Goal: Transaction & Acquisition: Register for event/course

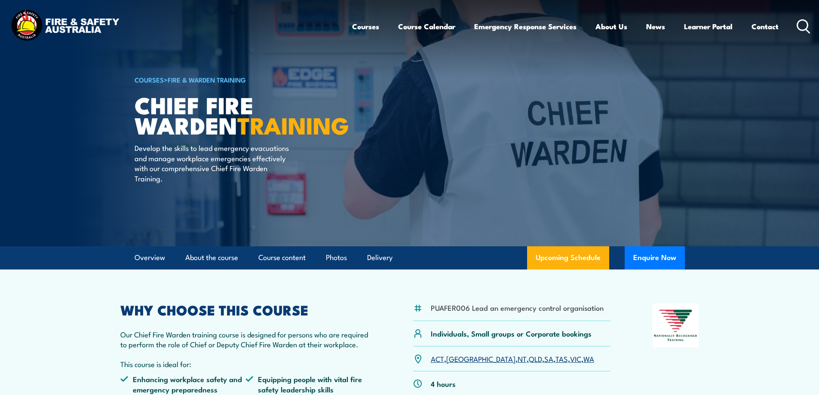
click at [38, 21] on img at bounding box center [65, 26] width 113 height 37
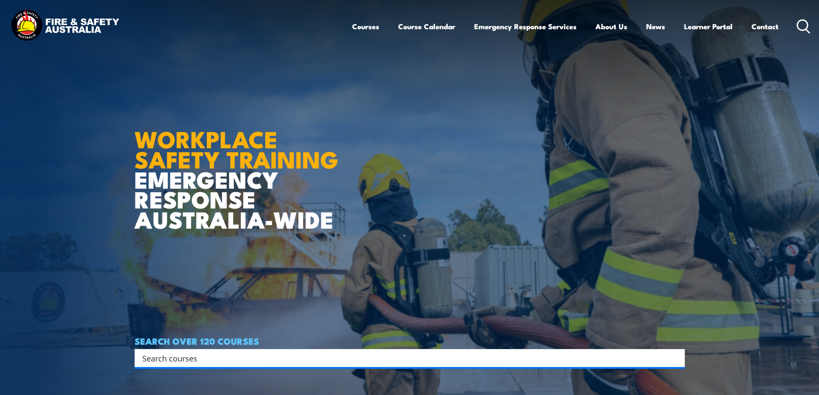
click at [198, 358] on input "Search input" at bounding box center [404, 358] width 524 height 13
type input "area warden"
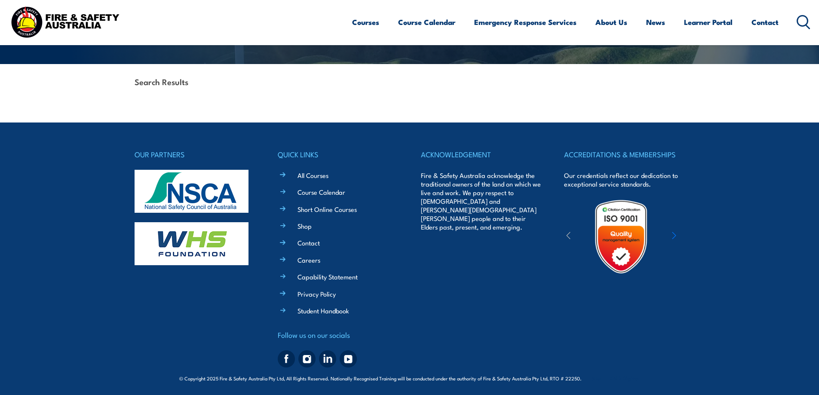
scroll to position [184, 0]
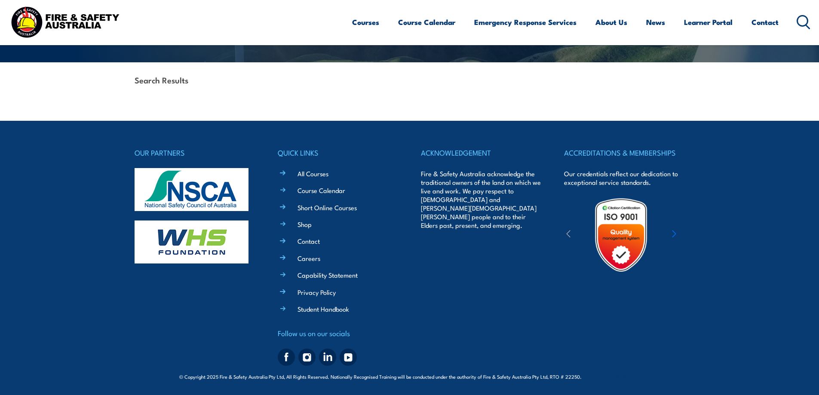
click at [18, 9] on img at bounding box center [65, 21] width 113 height 37
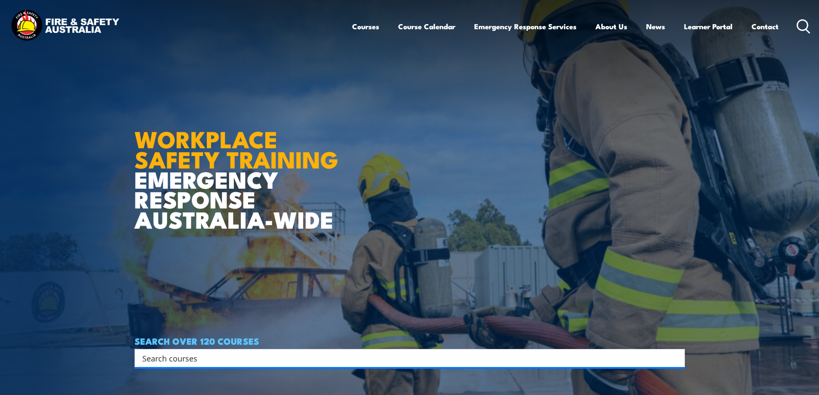
click at [242, 362] on input "Search input" at bounding box center [404, 358] width 524 height 13
type input "warden"
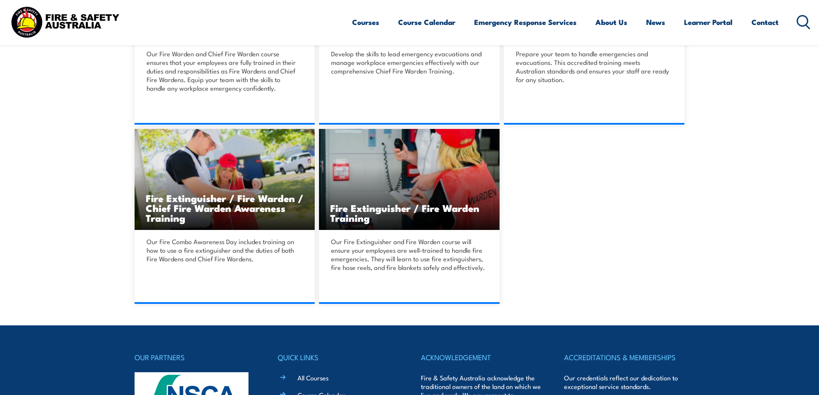
scroll to position [344, 0]
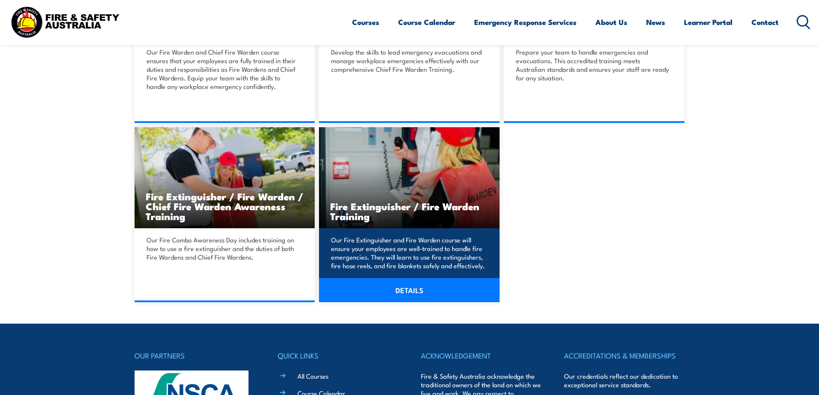
click at [416, 291] on link "DETAILS" at bounding box center [409, 290] width 181 height 24
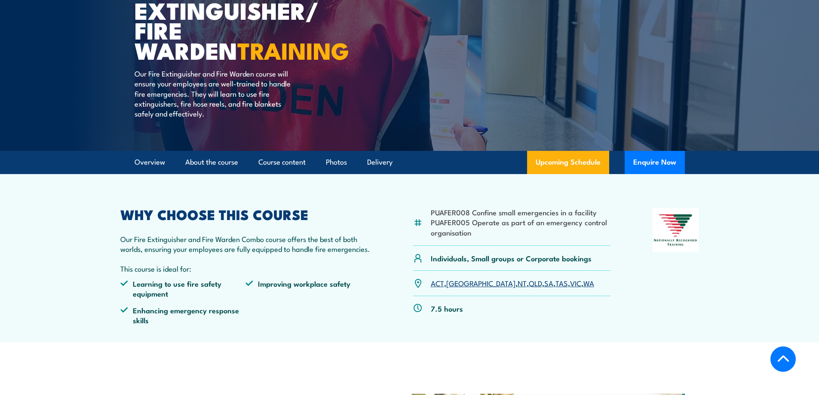
scroll to position [172, 0]
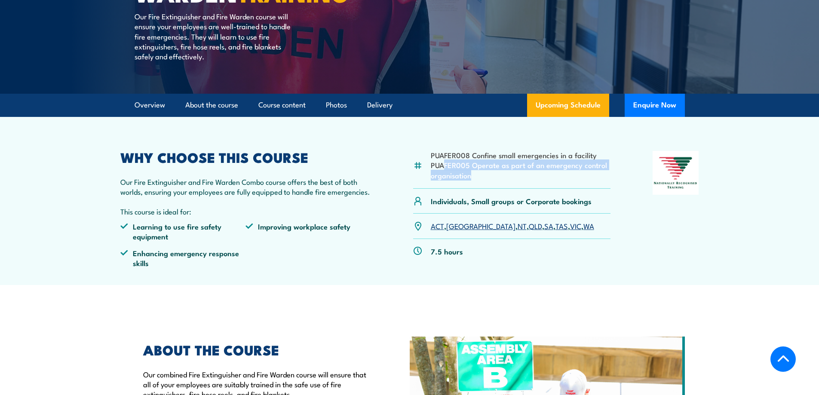
drag, startPoint x: 482, startPoint y: 180, endPoint x: 445, endPoint y: 162, distance: 40.4
click at [445, 162] on div "PUAFER008 Confine small emergencies in a facility PUAFER005 Operate as part of …" at bounding box center [512, 170] width 198 height 38
click at [445, 162] on li "PUAFER005 Operate as part of an emergency control organisation" at bounding box center [521, 170] width 180 height 20
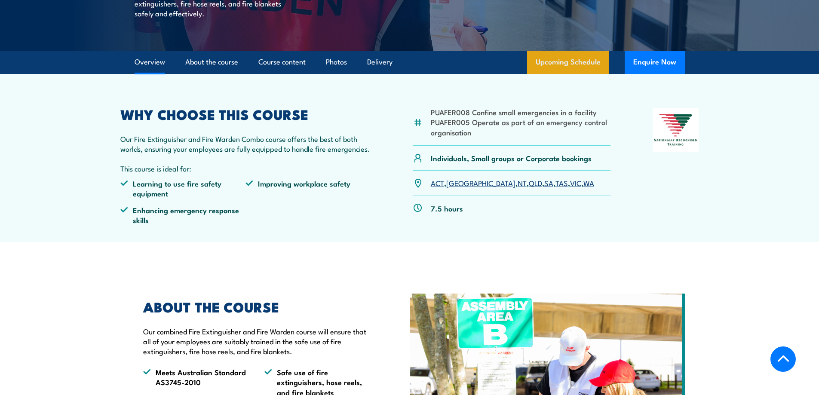
click at [563, 62] on link "Upcoming Schedule" at bounding box center [568, 62] width 82 height 23
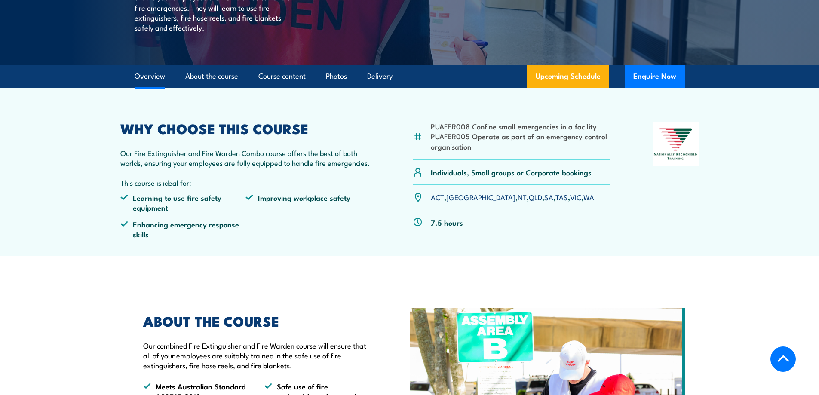
scroll to position [215, 0]
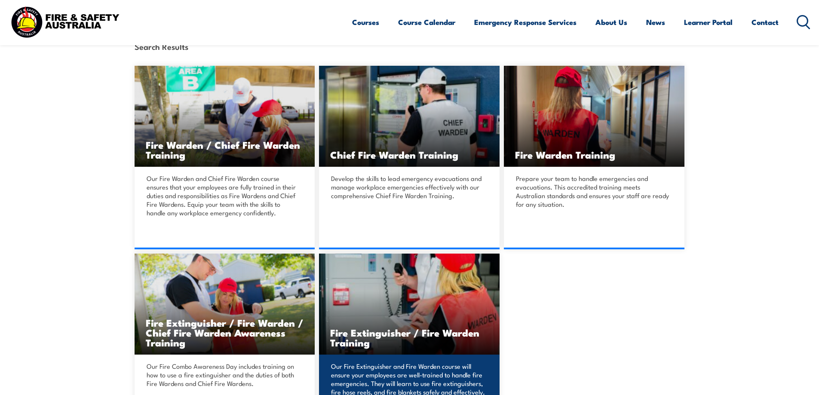
scroll to position [258, 0]
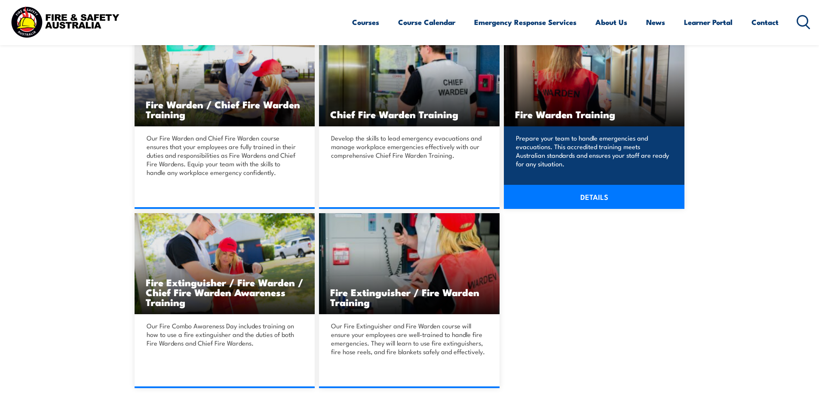
click at [597, 194] on link "DETAILS" at bounding box center [594, 197] width 181 height 24
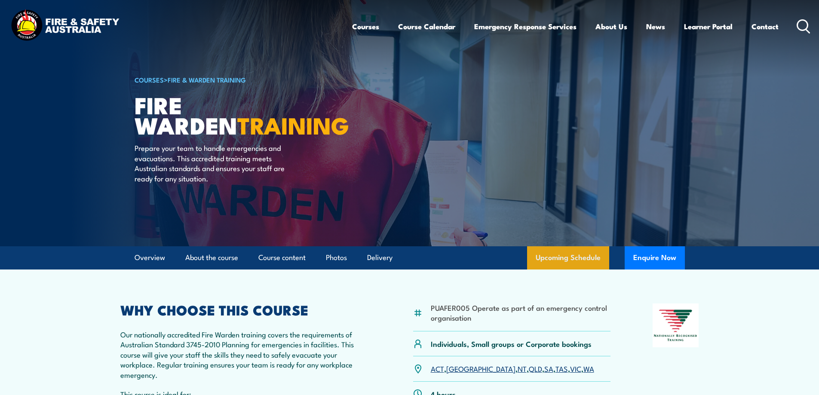
click at [552, 261] on link "Upcoming Schedule" at bounding box center [568, 257] width 82 height 23
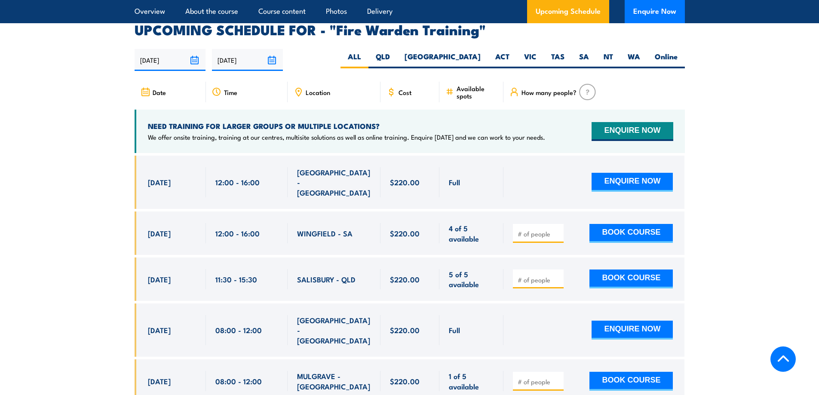
scroll to position [1599, 0]
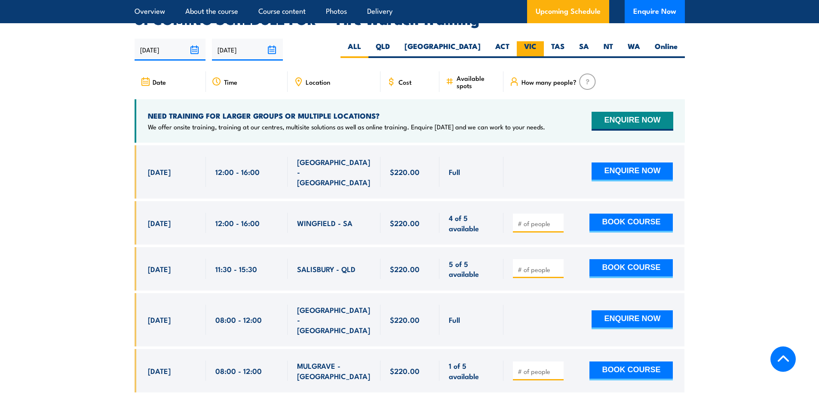
click at [524, 41] on label "VIC" at bounding box center [530, 49] width 27 height 17
click at [537, 41] on input "VIC" at bounding box center [540, 44] width 6 height 6
radio input "true"
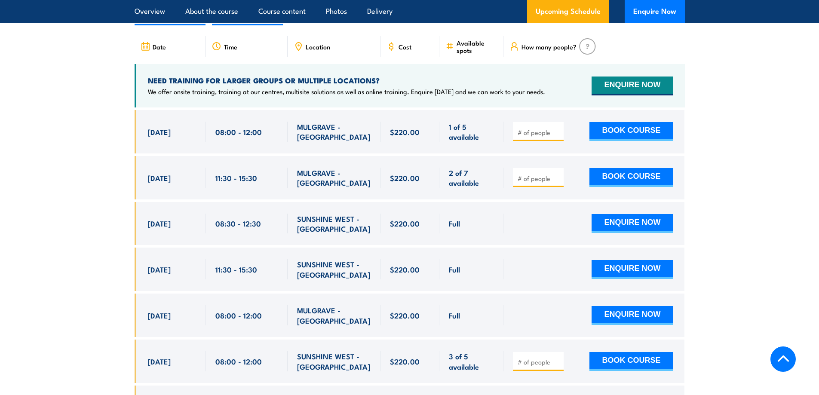
scroll to position [1642, 0]
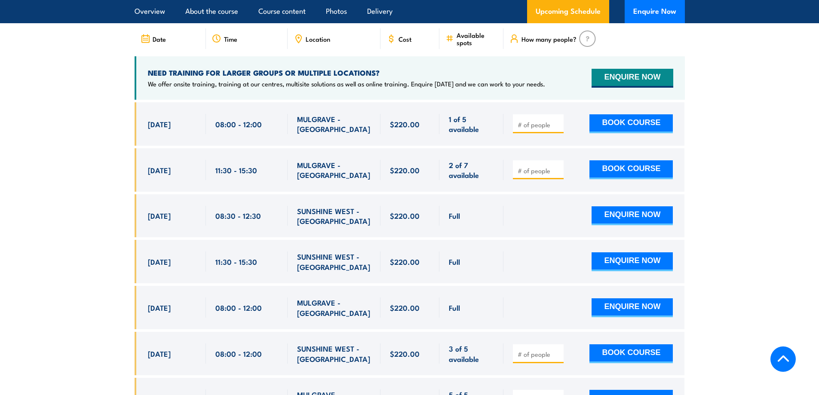
drag, startPoint x: 149, startPoint y: 156, endPoint x: 281, endPoint y: 158, distance: 132.4
click at [281, 158] on div "[DATE] 11:30 - 11:30" at bounding box center [410, 169] width 550 height 43
click at [266, 160] on div "11:30 - 15:30" at bounding box center [246, 170] width 63 height 20
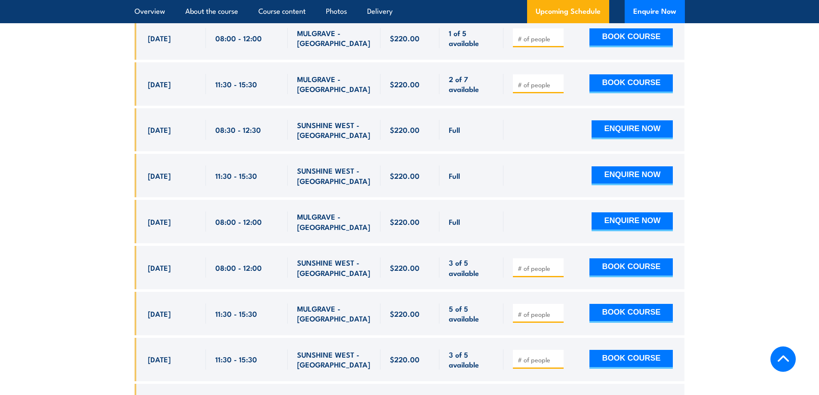
scroll to position [1771, 0]
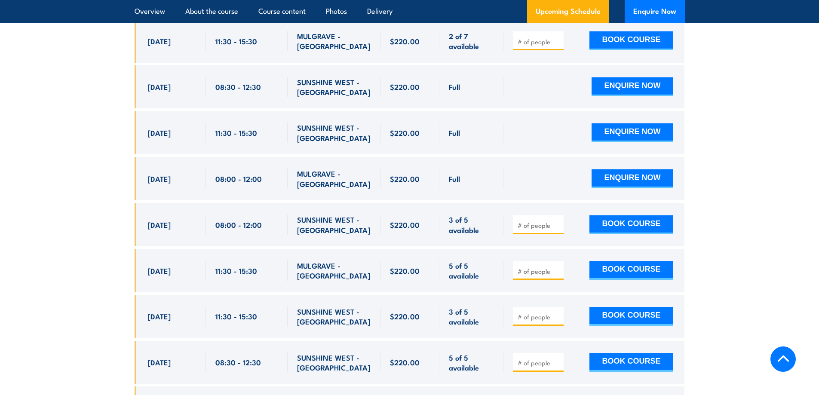
drag, startPoint x: 174, startPoint y: 211, endPoint x: 256, endPoint y: 209, distance: 81.7
click at [256, 209] on div "[DATE] 08:00 - 08:00" at bounding box center [410, 224] width 550 height 43
click at [256, 220] on span "08:00 - 12:00" at bounding box center [238, 225] width 46 height 10
drag, startPoint x: 180, startPoint y: 210, endPoint x: 253, endPoint y: 216, distance: 72.9
click at [253, 216] on div "[DATE] 08:00 - 08:00" at bounding box center [410, 224] width 550 height 43
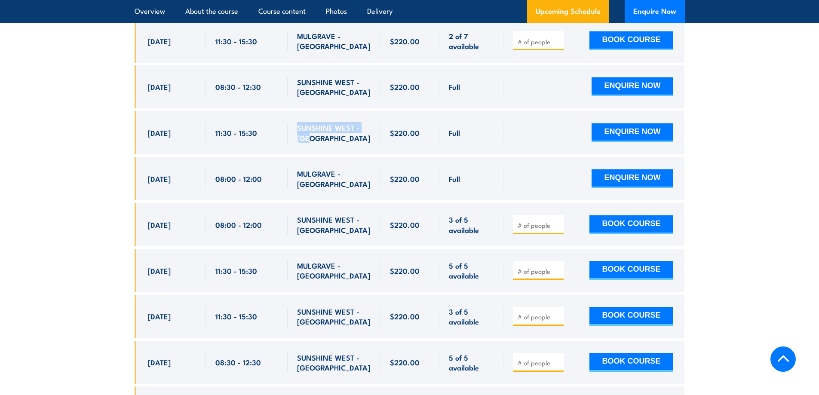
drag, startPoint x: 285, startPoint y: 118, endPoint x: 287, endPoint y: 113, distance: 5.2
click at [286, 114] on div "[DATE] 11:30 - 11:30" at bounding box center [410, 132] width 550 height 43
click at [321, 123] on span "SUNSHINE WEST - VIC" at bounding box center [334, 133] width 74 height 20
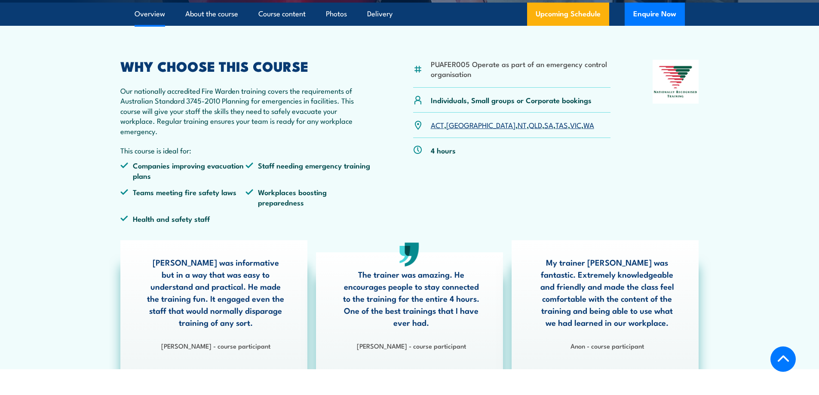
scroll to position [258, 0]
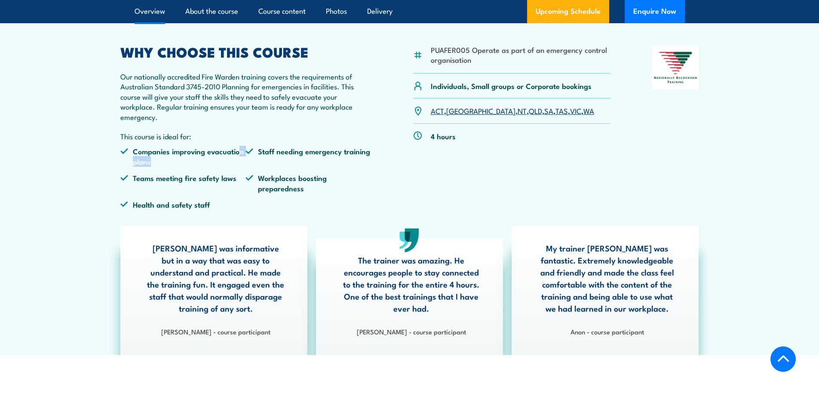
drag, startPoint x: 239, startPoint y: 155, endPoint x: 158, endPoint y: 157, distance: 81.3
click at [158, 158] on li "Companies improving evacuation plans" at bounding box center [183, 156] width 126 height 20
click at [146, 168] on ul "Companies improving evacuation plans Staff needing emergency training Teams mee…" at bounding box center [245, 181] width 251 height 70
click at [215, 180] on li "Teams meeting fire safety laws" at bounding box center [183, 183] width 126 height 20
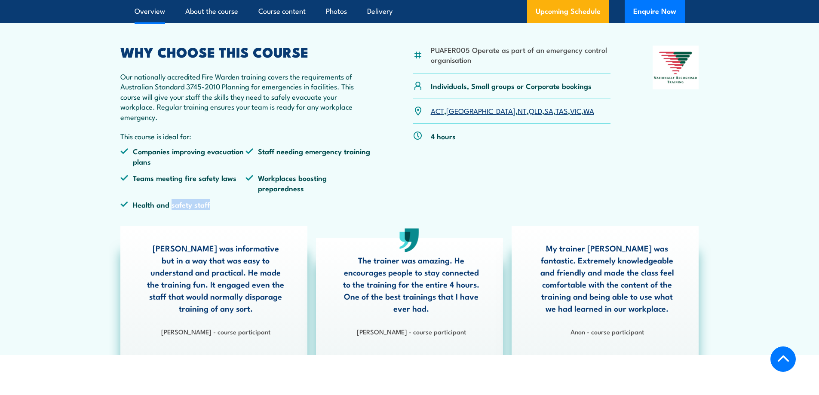
drag, startPoint x: 195, startPoint y: 205, endPoint x: 171, endPoint y: 205, distance: 24.1
click at [171, 205] on li "Health and safety staff" at bounding box center [183, 205] width 126 height 10
click at [180, 205] on li "Health and safety staff" at bounding box center [183, 205] width 126 height 10
drag, startPoint x: 260, startPoint y: 178, endPoint x: 297, endPoint y: 191, distance: 39.7
click at [297, 191] on li "Workplaces boosting preparedness" at bounding box center [309, 183] width 126 height 20
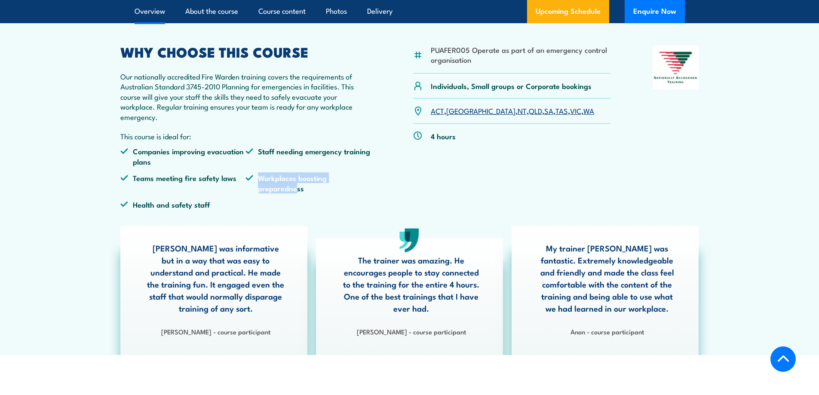
click at [298, 188] on li "Workplaces boosting preparedness" at bounding box center [309, 183] width 126 height 20
drag, startPoint x: 271, startPoint y: 152, endPoint x: 328, endPoint y: 154, distance: 56.8
click at [328, 154] on li "Staff needing emergency training" at bounding box center [309, 156] width 126 height 20
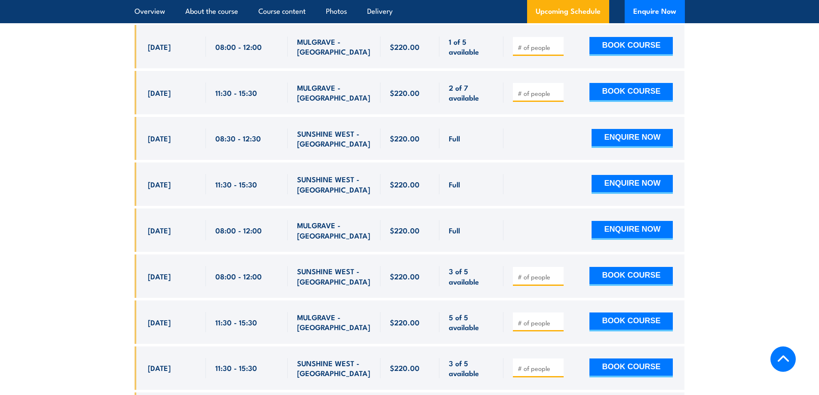
scroll to position [1763, 0]
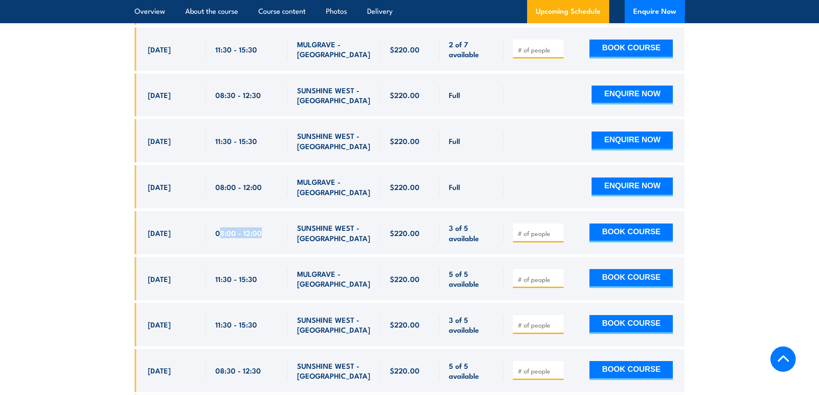
drag, startPoint x: 258, startPoint y: 219, endPoint x: 220, endPoint y: 219, distance: 38.7
click at [220, 223] on div "08:00 - 12:00" at bounding box center [246, 233] width 63 height 20
drag, startPoint x: 218, startPoint y: 221, endPoint x: 213, endPoint y: 223, distance: 5.7
click at [218, 228] on span "08:00 - 12:00" at bounding box center [238, 233] width 46 height 10
click at [245, 228] on span "08:00 - 12:00" at bounding box center [238, 233] width 46 height 10
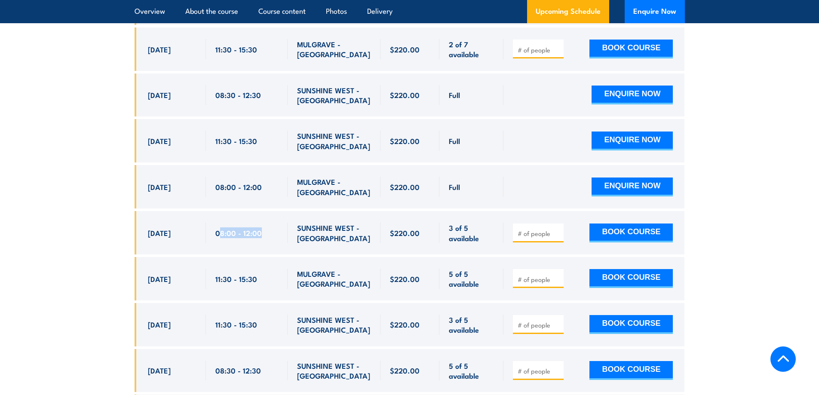
click at [271, 228] on div "08:00 - 12:00" at bounding box center [246, 233] width 63 height 20
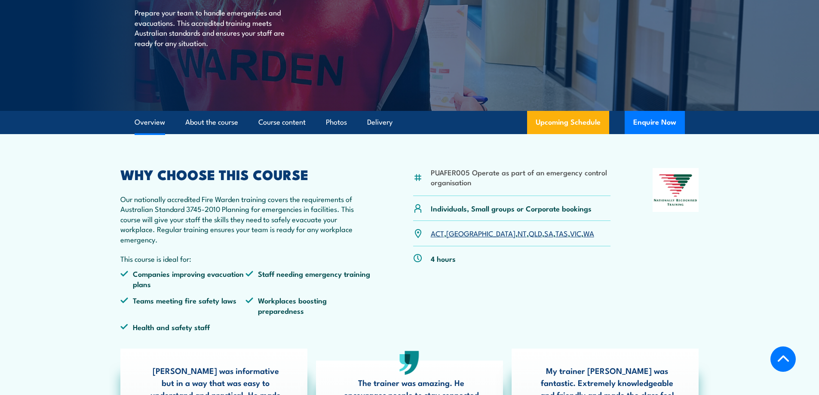
scroll to position [0, 0]
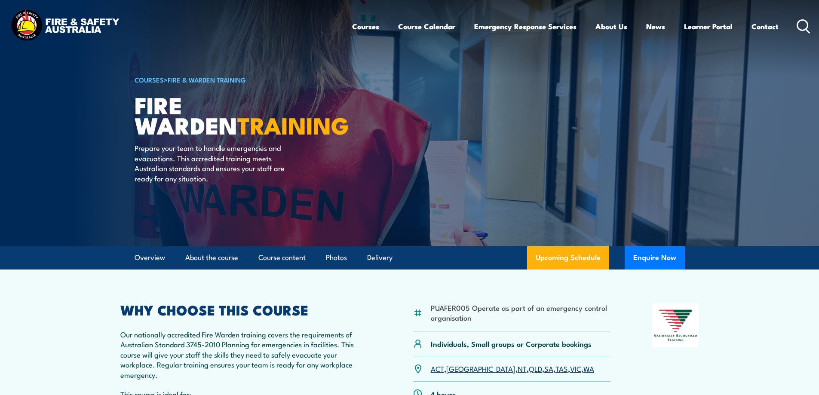
click at [149, 83] on link "COURSES" at bounding box center [149, 79] width 29 height 9
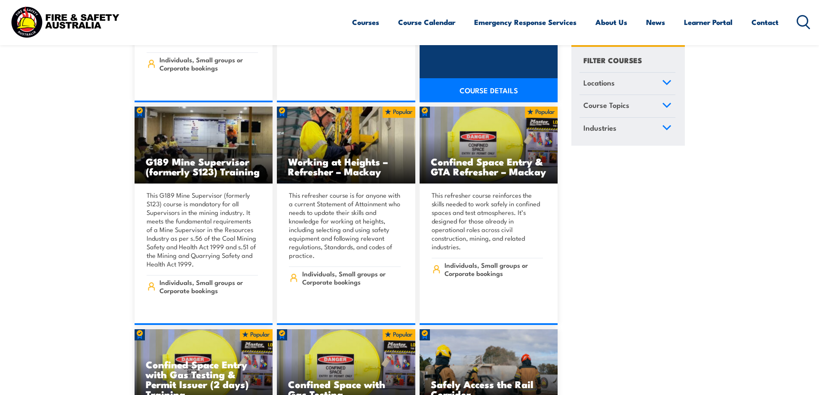
scroll to position [645, 0]
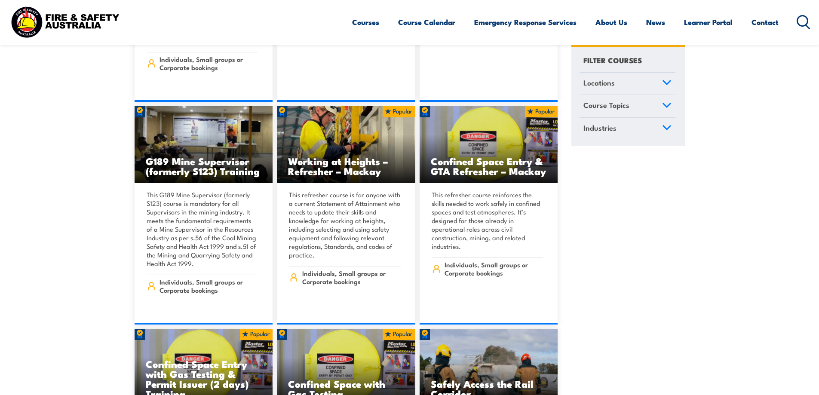
click at [24, 19] on img at bounding box center [65, 21] width 113 height 37
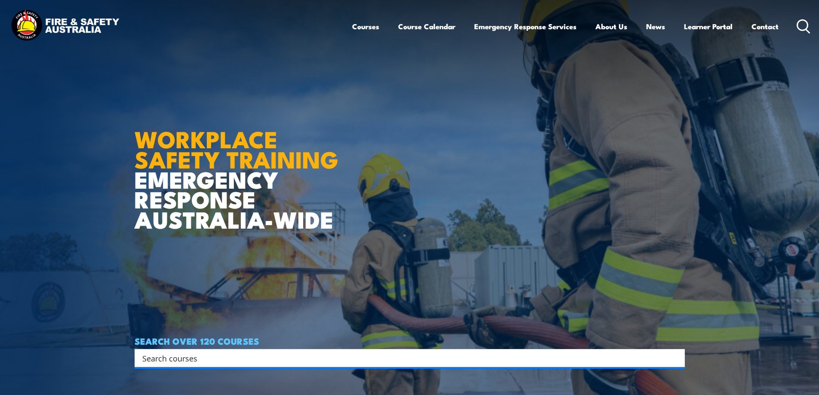
click at [180, 359] on input "Search input" at bounding box center [404, 358] width 524 height 13
type input "warden"
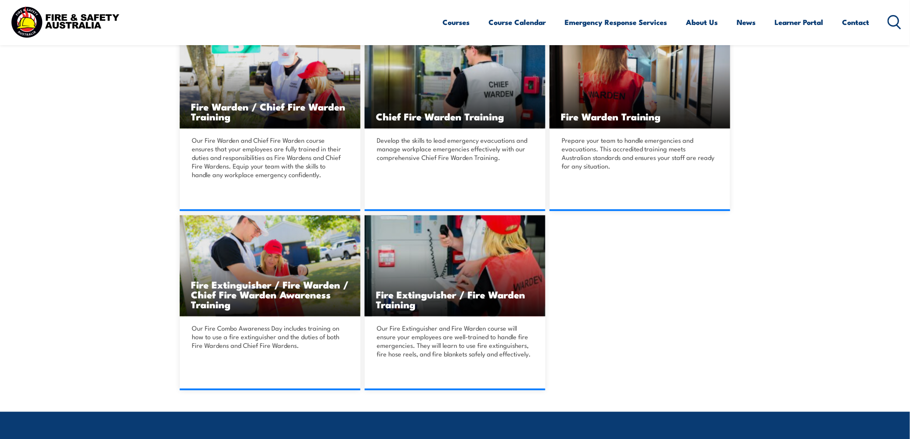
scroll to position [234, 0]
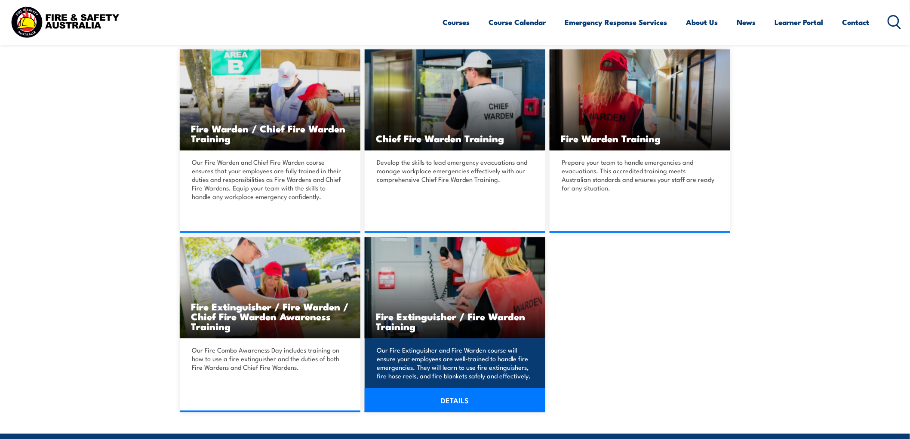
click at [460, 395] on link "DETAILS" at bounding box center [455, 400] width 181 height 24
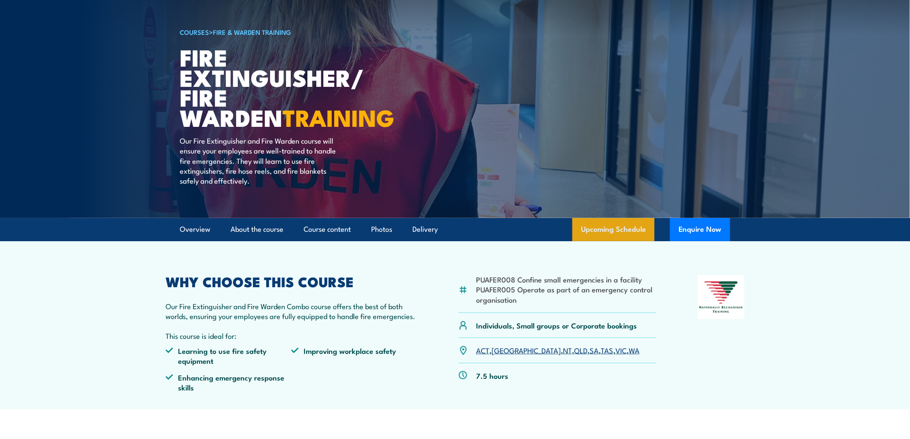
click at [601, 229] on link "Upcoming Schedule" at bounding box center [613, 229] width 82 height 23
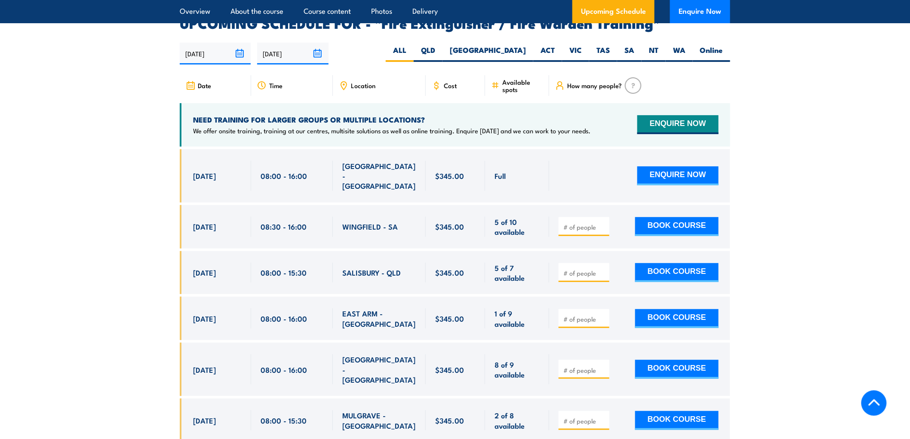
scroll to position [1412, 0]
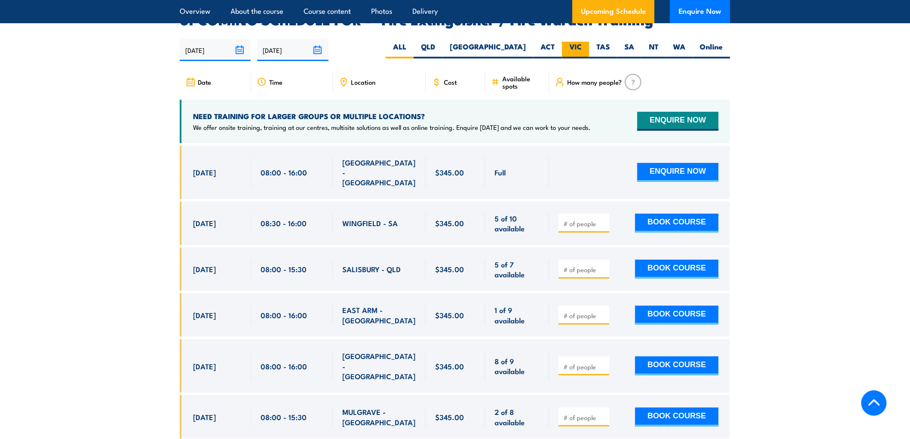
click at [565, 42] on label "VIC" at bounding box center [575, 50] width 27 height 17
click at [582, 42] on input "VIC" at bounding box center [585, 45] width 6 height 6
radio input "true"
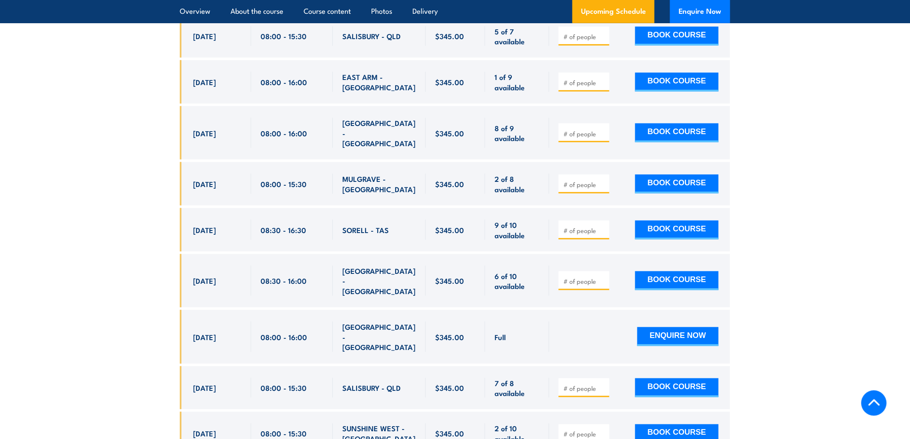
scroll to position [1744, 0]
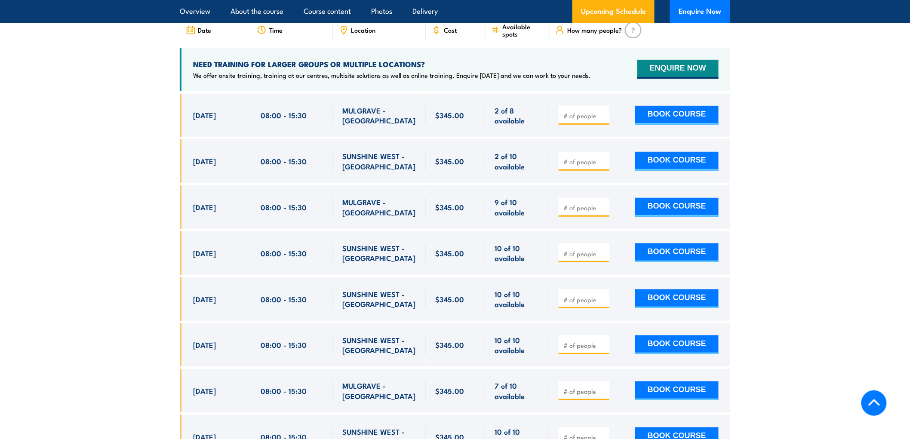
scroll to position [1412, 0]
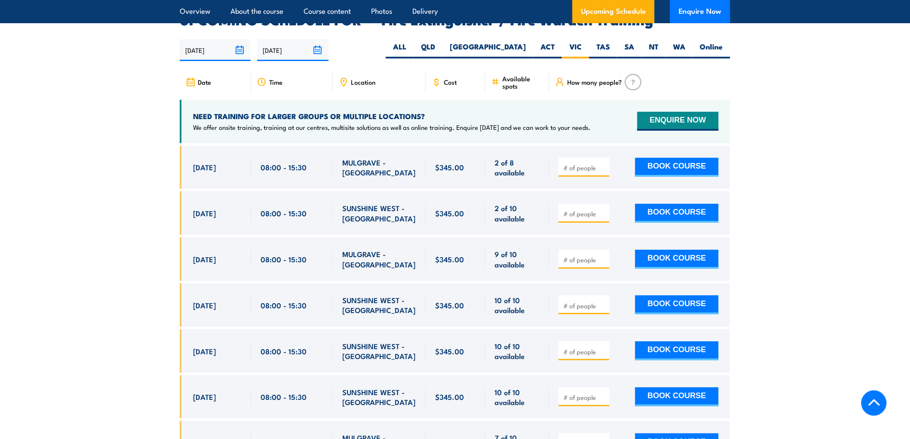
click at [586, 209] on input "number" at bounding box center [584, 213] width 43 height 9
type input "1"
click at [602, 209] on input "1" at bounding box center [584, 213] width 43 height 9
click at [683, 204] on button "BOOK COURSE" at bounding box center [676, 213] width 83 height 19
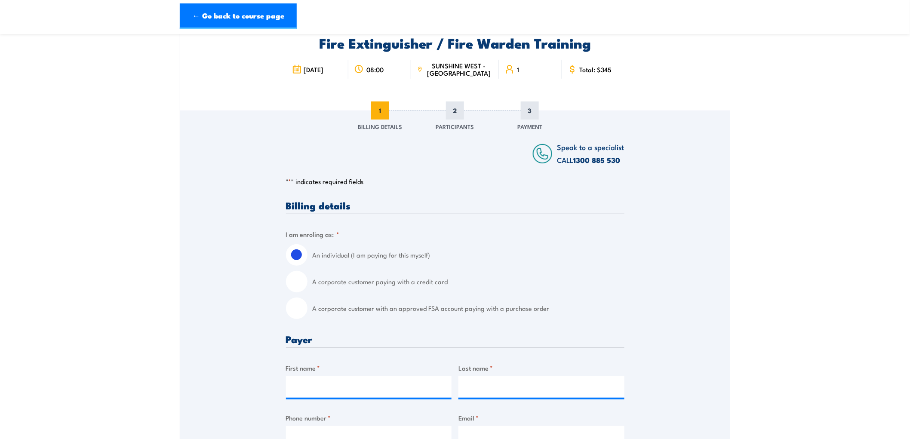
scroll to position [143, 0]
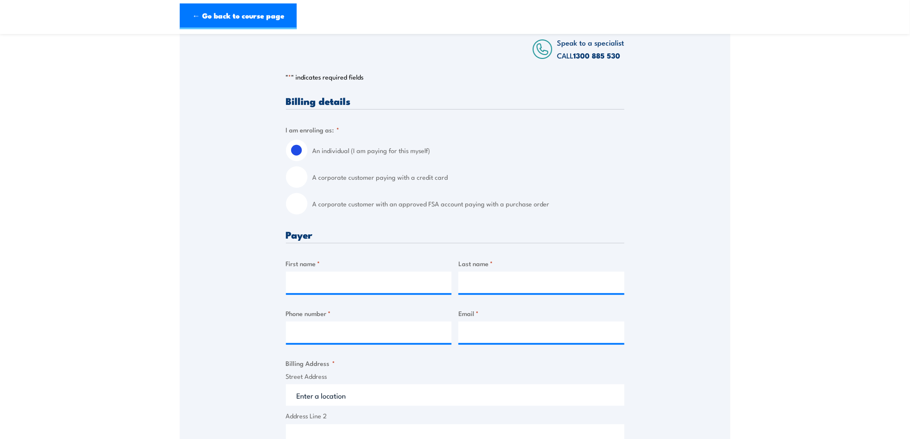
click at [294, 179] on input "A corporate customer paying with a credit card" at bounding box center [296, 176] width 21 height 21
radio input "true"
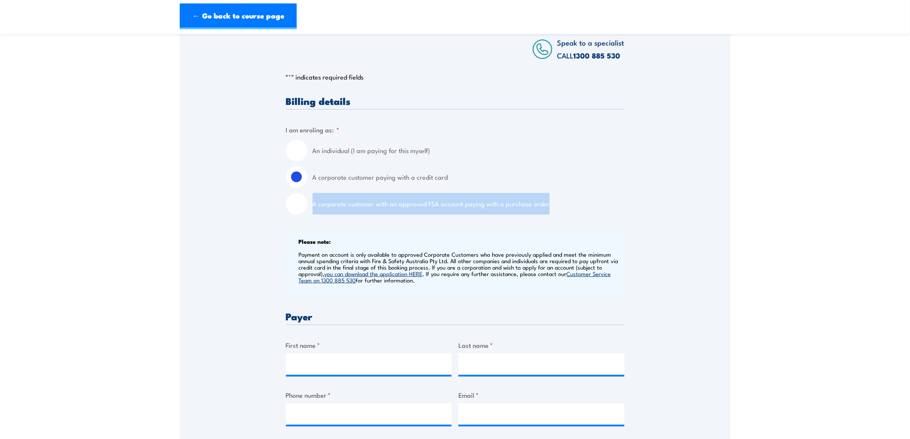
drag, startPoint x: 473, startPoint y: 203, endPoint x: 308, endPoint y: 205, distance: 165.1
click at [308, 205] on div "A corporate customer with an approved FSA account paying with a purchase order" at bounding box center [455, 203] width 338 height 21
click at [319, 200] on label "A corporate customer with an approved FSA account paying with a purchase order" at bounding box center [469, 203] width 312 height 21
click at [307, 200] on input "A corporate customer with an approved FSA account paying with a purchase order" at bounding box center [296, 203] width 21 height 21
radio input "true"
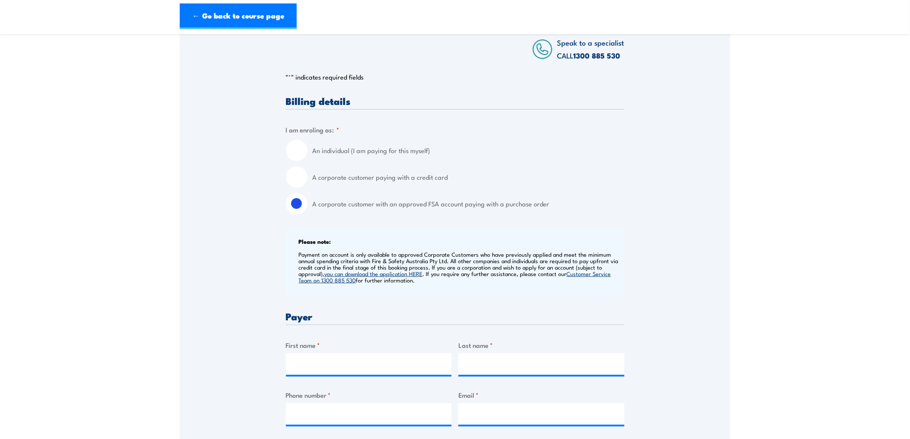
click at [313, 179] on label "A corporate customer paying with a credit card" at bounding box center [469, 176] width 312 height 21
click at [307, 179] on input "A corporate customer paying with a credit card" at bounding box center [296, 176] width 21 height 21
radio input "true"
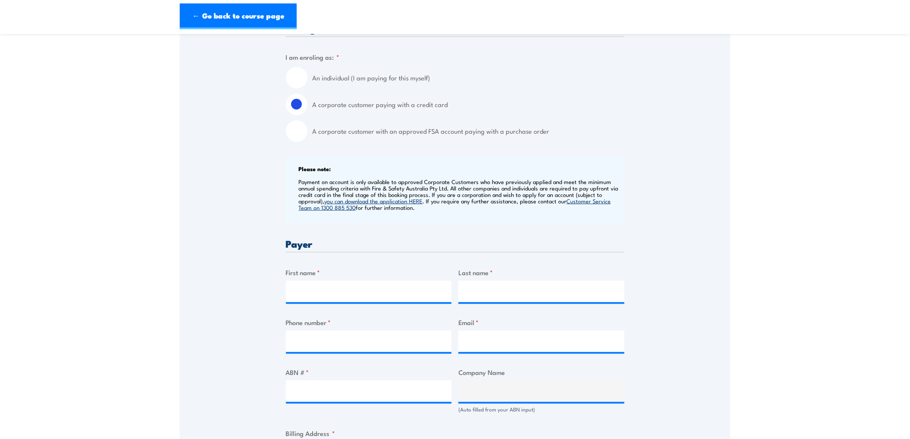
scroll to position [239, 0]
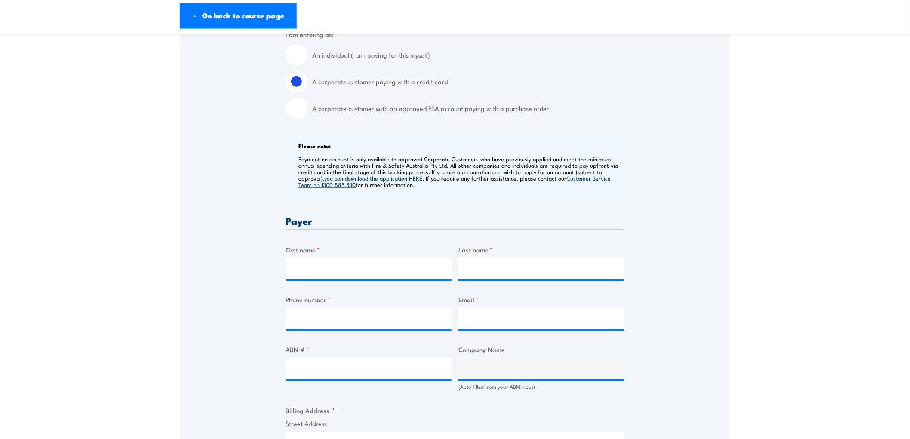
click at [300, 110] on input "A corporate customer with an approved FSA account paying with a purchase order" at bounding box center [296, 108] width 21 height 21
radio input "true"
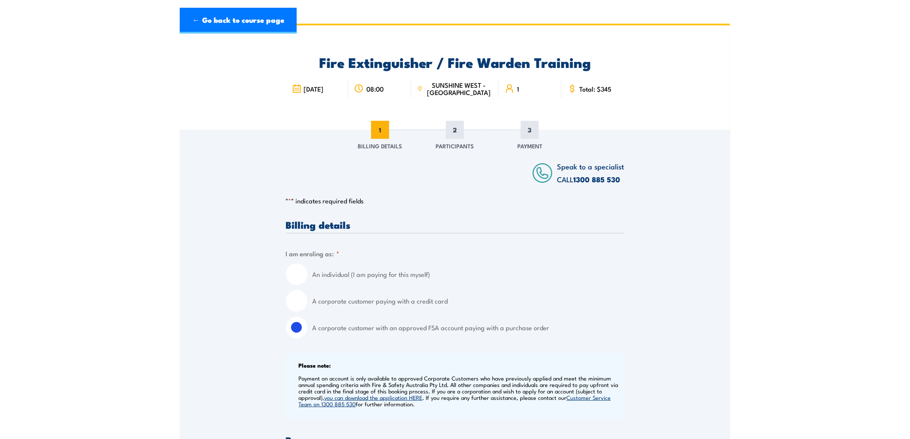
scroll to position [0, 0]
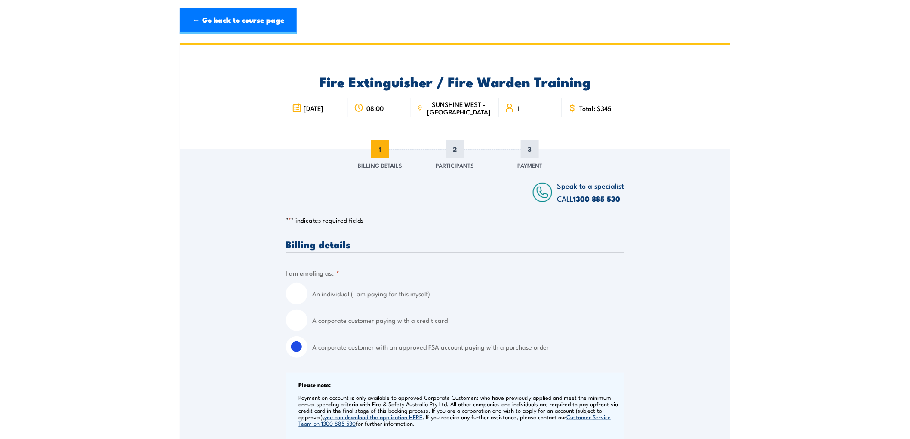
click at [302, 287] on input "An individual (I am paying for this myself)" at bounding box center [296, 293] width 21 height 21
radio input "true"
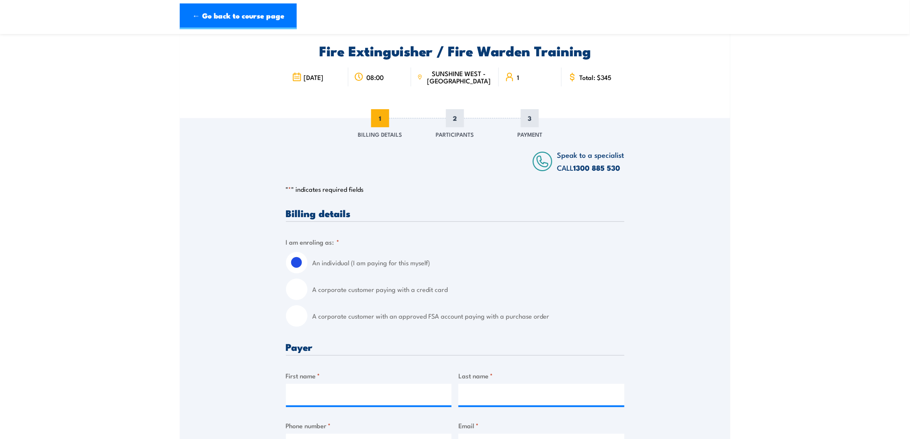
scroll to position [48, 0]
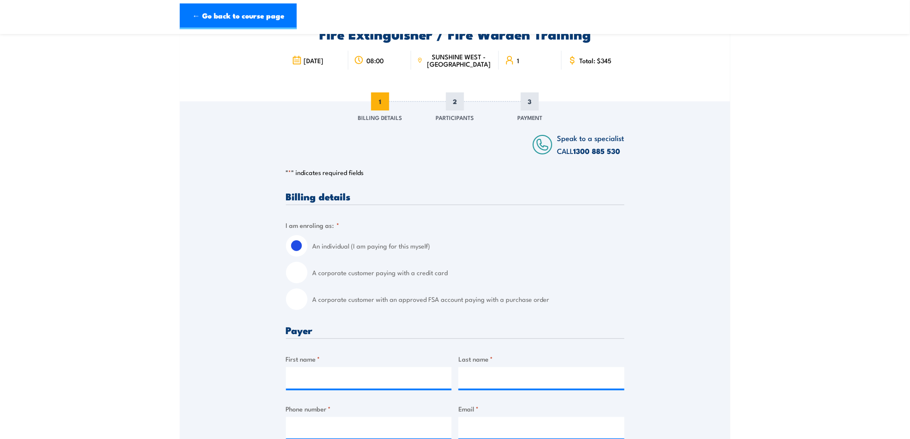
click at [298, 272] on input "A corporate customer paying with a credit card" at bounding box center [296, 272] width 21 height 21
radio input "true"
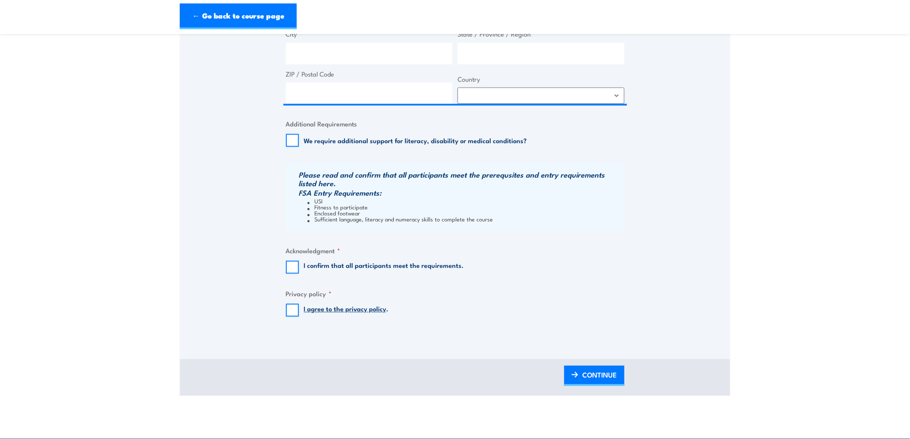
scroll to position [716, 0]
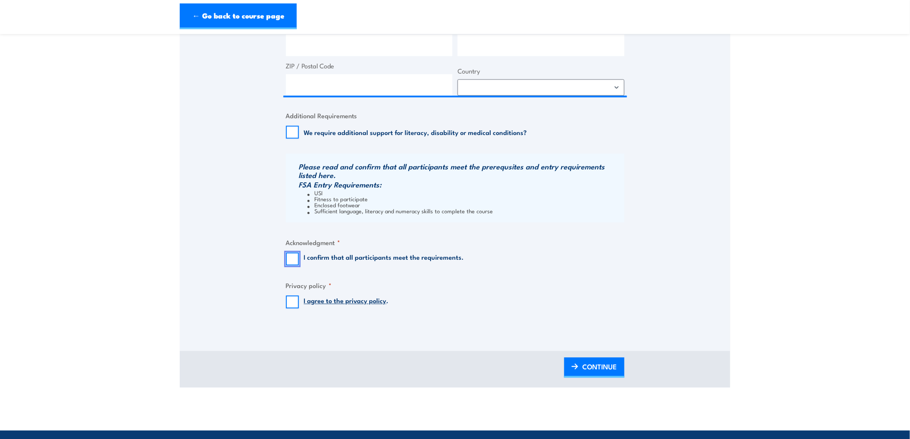
click at [289, 255] on input "I confirm that all participants meet the requirements." at bounding box center [292, 258] width 13 height 13
checkbox input "true"
drag, startPoint x: 294, startPoint y: 301, endPoint x: 298, endPoint y: 304, distance: 5.2
click at [295, 302] on input "I agree to the privacy policy ." at bounding box center [292, 301] width 13 height 13
checkbox input "true"
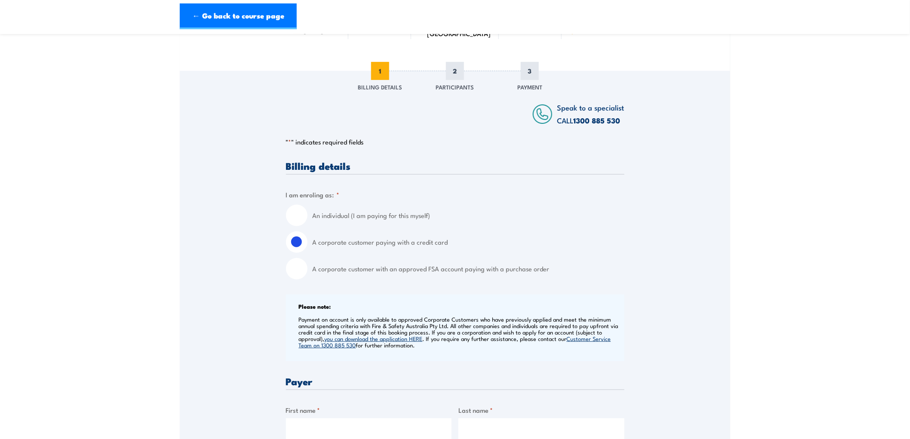
scroll to position [95, 0]
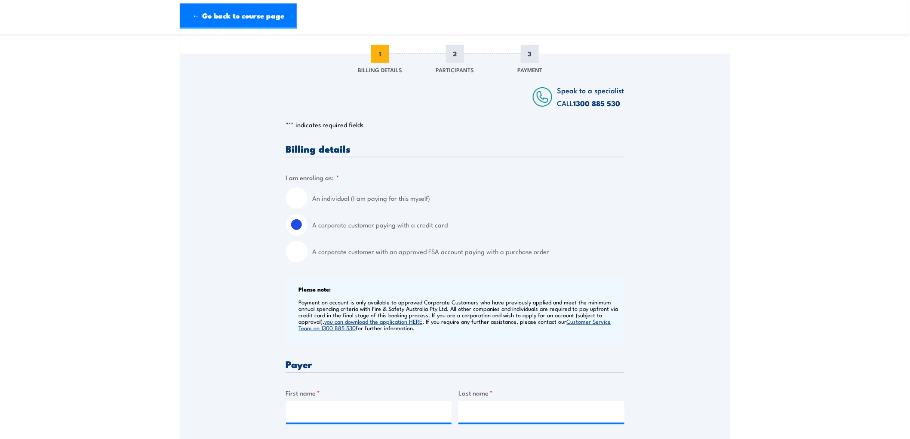
click at [297, 252] on input "A corporate customer with an approved FSA account paying with a purchase order" at bounding box center [296, 251] width 21 height 21
radio input "true"
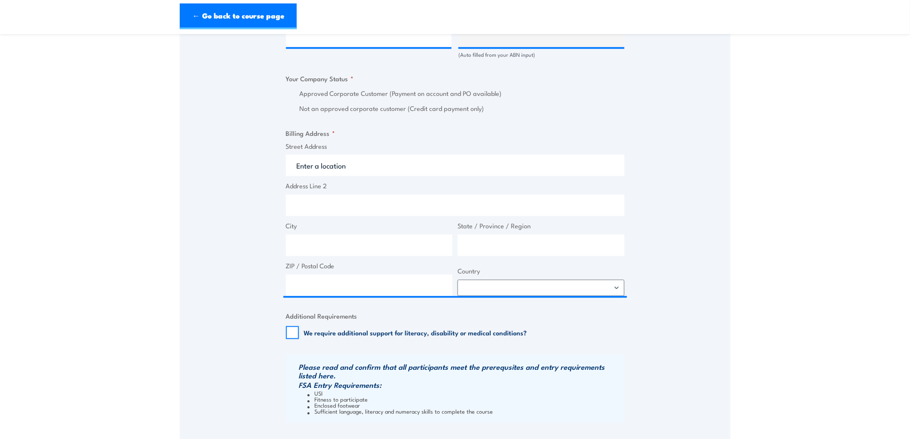
scroll to position [573, 0]
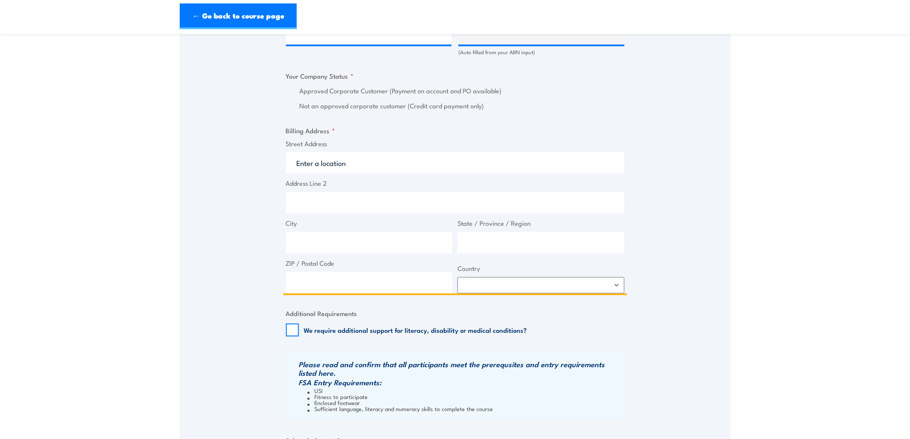
click at [311, 165] on input "Street Address" at bounding box center [455, 162] width 338 height 21
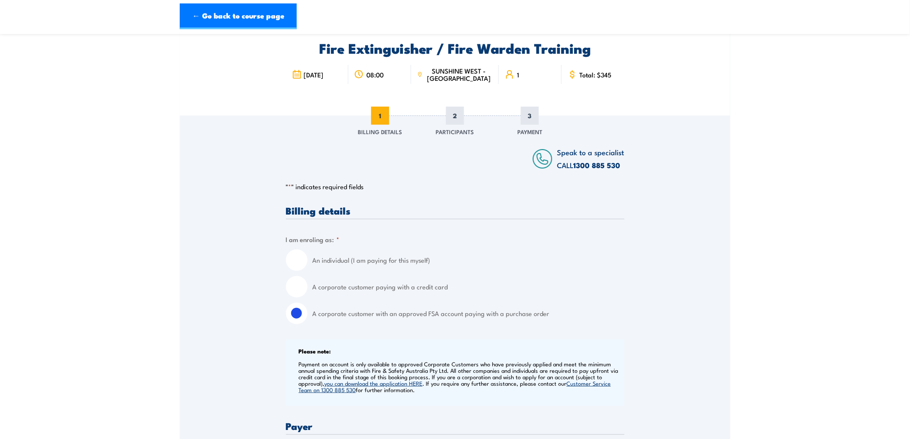
scroll to position [191, 0]
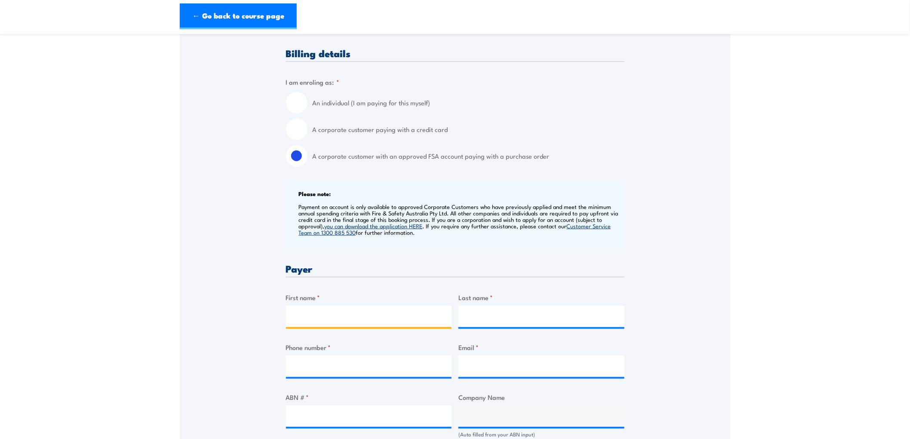
click at [307, 315] on input "First name *" at bounding box center [369, 316] width 166 height 21
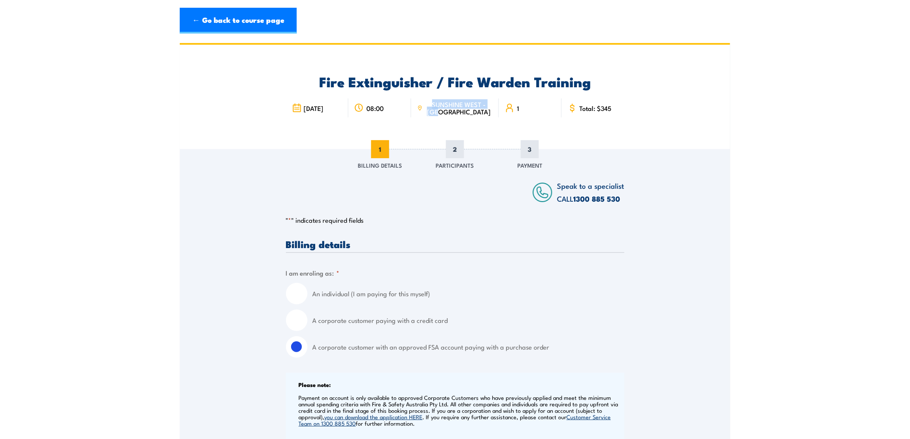
drag, startPoint x: 486, startPoint y: 111, endPoint x: 445, endPoint y: 108, distance: 41.0
click at [445, 108] on div "SUNSHINE WEST - [GEOGRAPHIC_DATA]" at bounding box center [455, 107] width 88 height 19
click at [445, 108] on span "SUNSHINE WEST - [GEOGRAPHIC_DATA]" at bounding box center [459, 108] width 68 height 15
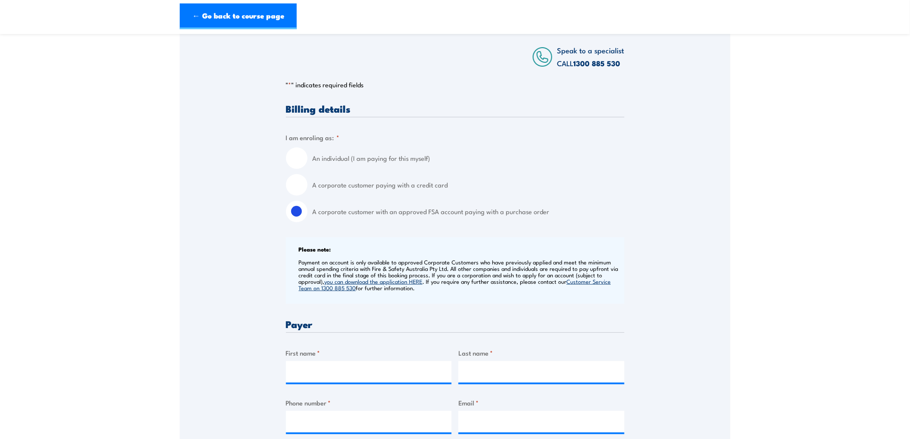
scroll to position [143, 0]
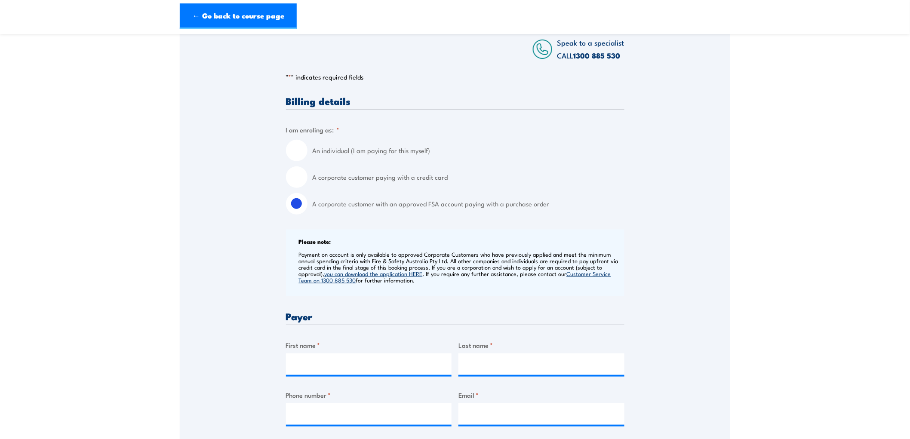
click at [358, 181] on label "A corporate customer paying with a credit card" at bounding box center [469, 176] width 312 height 21
click at [307, 181] on input "A corporate customer paying with a credit card" at bounding box center [296, 176] width 21 height 21
radio input "true"
click at [333, 206] on label "A corporate customer with an approved FSA account paying with a purchase order" at bounding box center [469, 203] width 312 height 21
click at [307, 206] on input "A corporate customer with an approved FSA account paying with a purchase order" at bounding box center [296, 203] width 21 height 21
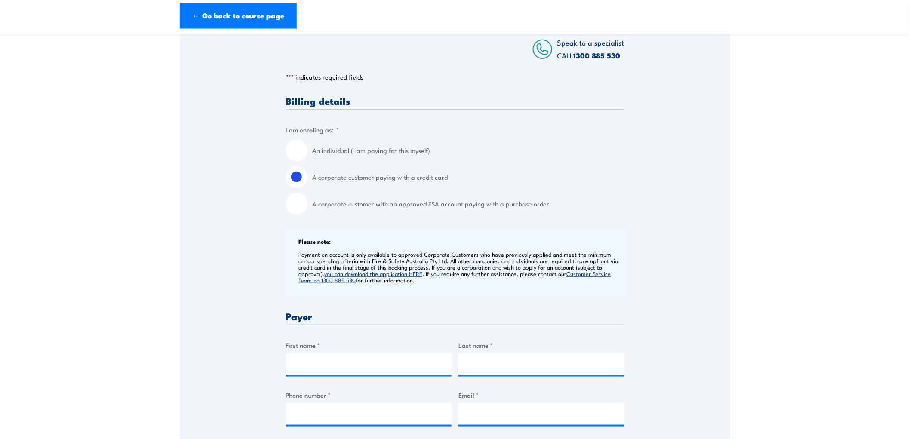
radio input "true"
drag, startPoint x: 475, startPoint y: 206, endPoint x: 510, endPoint y: 201, distance: 36.1
click at [510, 201] on label "A corporate customer with an approved FSA account paying with a purchase order" at bounding box center [469, 203] width 312 height 21
click at [510, 204] on label "A corporate customer with an approved FSA account paying with a purchase order" at bounding box center [469, 203] width 312 height 21
click at [307, 204] on input "A corporate customer with an approved FSA account paying with a purchase order" at bounding box center [296, 203] width 21 height 21
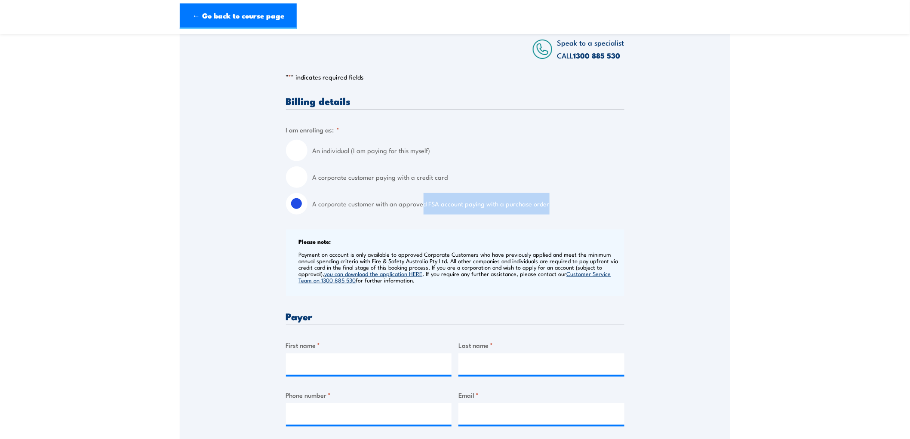
drag, startPoint x: 549, startPoint y: 204, endPoint x: 422, endPoint y: 203, distance: 126.8
click at [422, 203] on label "A corporate customer with an approved FSA account paying with a purchase order" at bounding box center [469, 203] width 312 height 21
click at [307, 203] on input "A corporate customer with an approved FSA account paying with a purchase order" at bounding box center [296, 203] width 21 height 21
drag, startPoint x: 527, startPoint y: 204, endPoint x: 335, endPoint y: 200, distance: 192.2
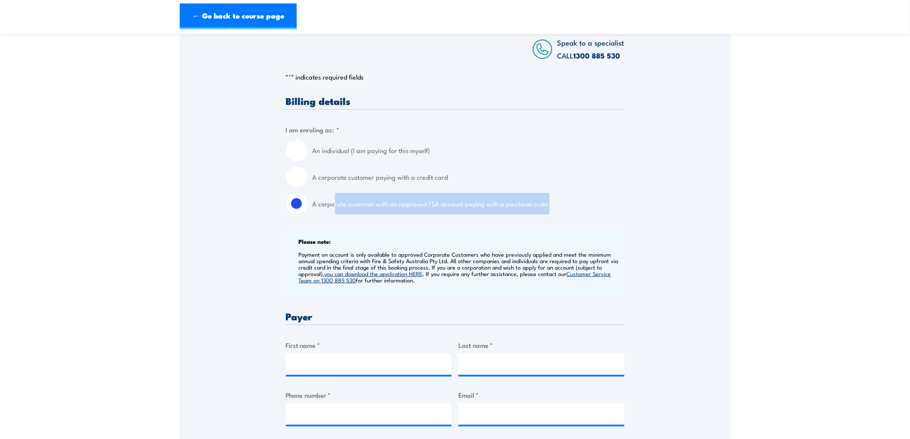
click at [335, 200] on label "A corporate customer with an approved FSA account paying with a purchase order" at bounding box center [469, 203] width 312 height 21
click at [307, 200] on input "A corporate customer with an approved FSA account paying with a purchase order" at bounding box center [296, 203] width 21 height 21
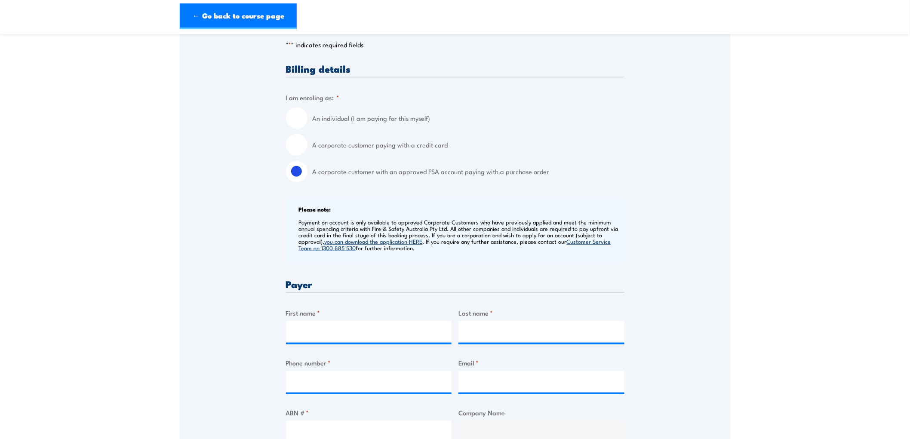
scroll to position [191, 0]
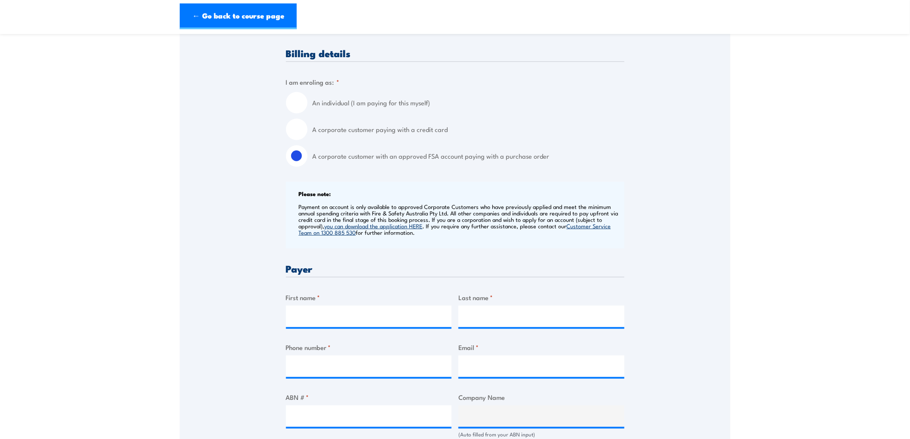
click at [294, 128] on input "A corporate customer paying with a credit card" at bounding box center [296, 129] width 21 height 21
radio input "true"
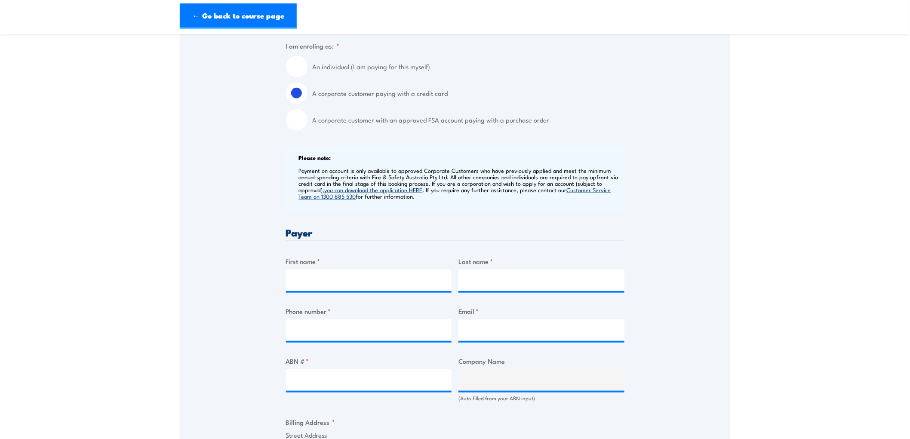
scroll to position [382, 0]
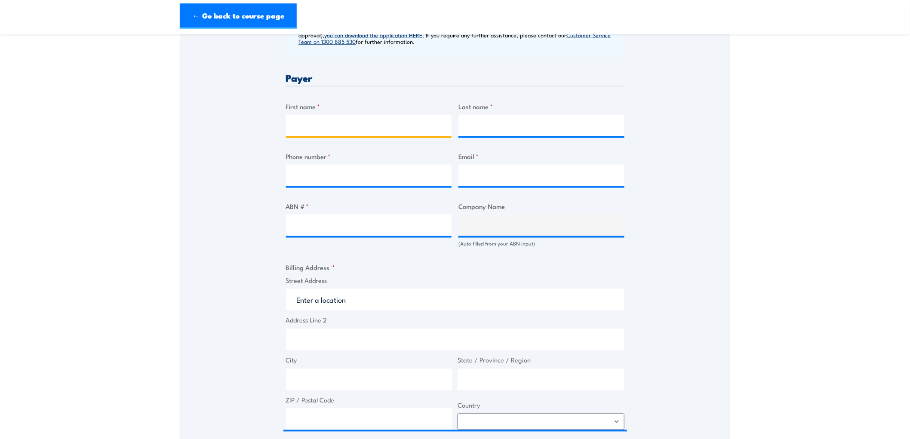
click at [327, 118] on input "First name *" at bounding box center [369, 125] width 166 height 21
type input "V"
type input "[PERSON_NAME]"
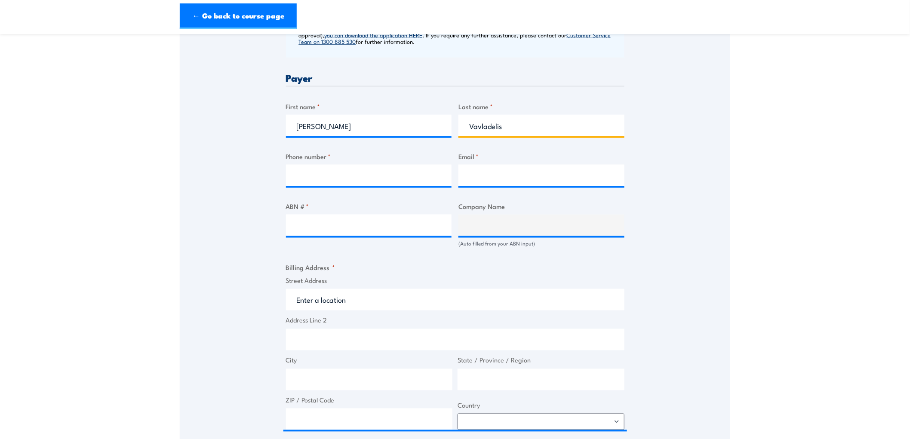
type input "Vavladelis"
click at [333, 171] on input "Phone number *" at bounding box center [369, 175] width 166 height 21
click at [479, 171] on input "Email *" at bounding box center [541, 175] width 166 height 21
drag, startPoint x: 399, startPoint y: 181, endPoint x: 428, endPoint y: 172, distance: 30.7
click at [400, 180] on input "Phone number *" at bounding box center [369, 175] width 166 height 21
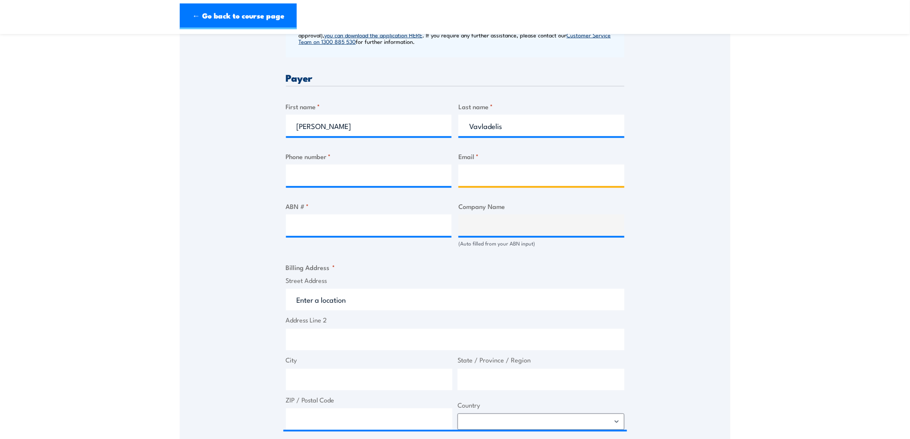
click at [476, 177] on input "Email *" at bounding box center [541, 175] width 166 height 21
paste input "[PERSON_NAME][EMAIL_ADDRESS][DOMAIN_NAME]"
type input "[PERSON_NAME][EMAIL_ADDRESS][DOMAIN_NAME]"
click at [307, 177] on input "Phone number *" at bounding box center [369, 175] width 166 height 21
type input "0408889800"
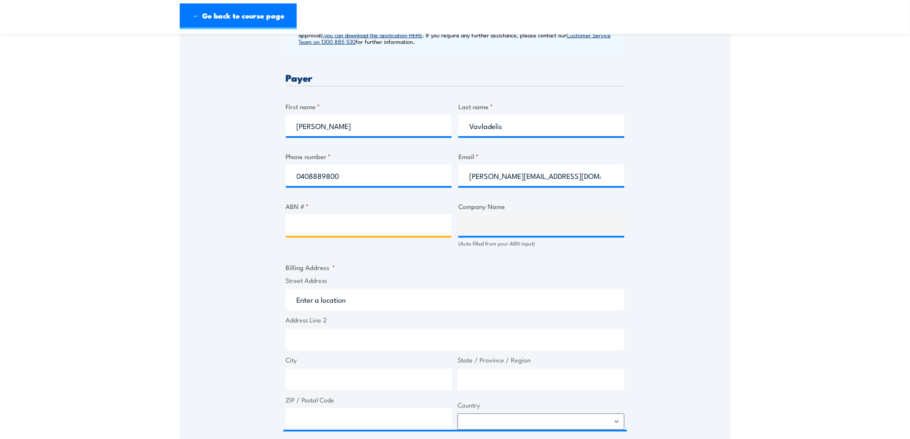
click at [329, 226] on input "ABN # *" at bounding box center [369, 225] width 166 height 21
click at [369, 224] on input "ABN # *" at bounding box center [369, 225] width 166 height 21
click at [305, 230] on input "ABN # *" at bounding box center [369, 225] width 166 height 21
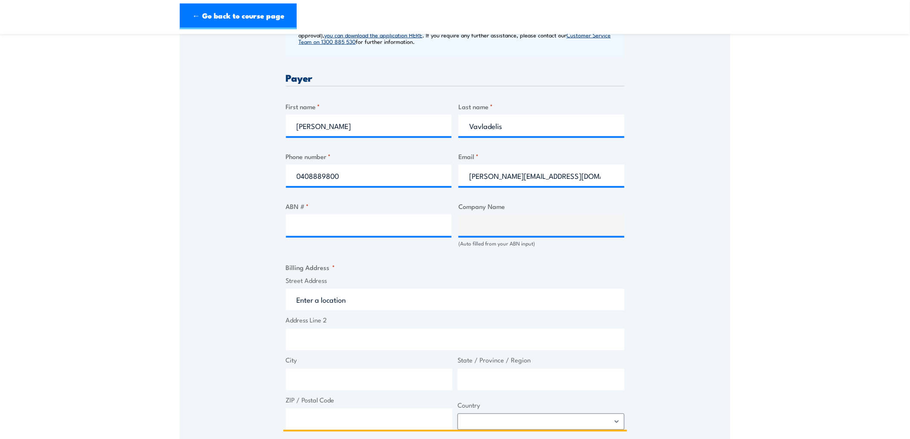
click at [346, 305] on input "Street Address" at bounding box center [455, 299] width 338 height 21
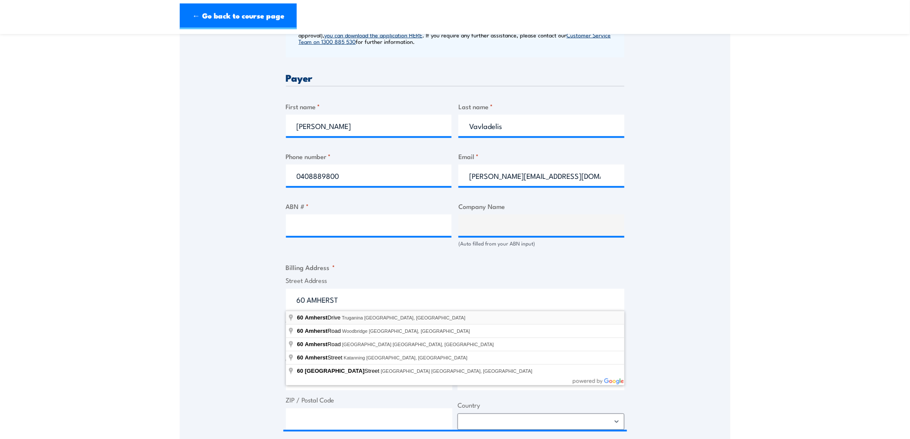
type input "[STREET_ADDRESS]"
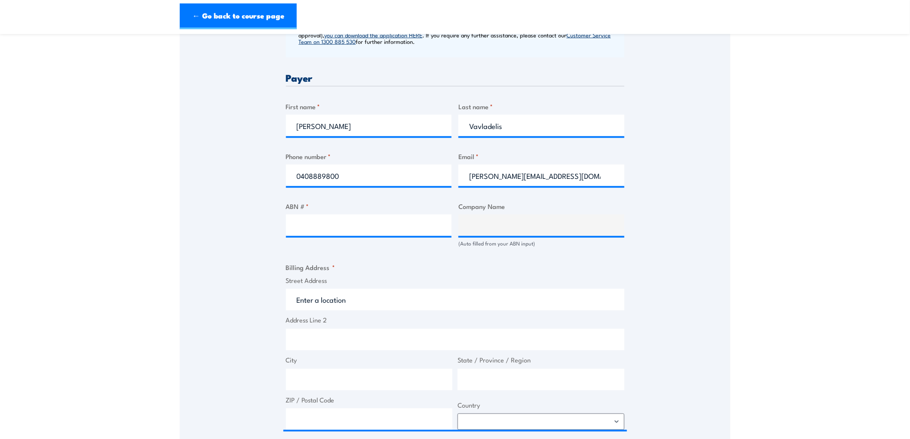
type input "[STREET_ADDRESS]"
type input "Truganina"
type input "Victoria"
type input "3029"
select select "[GEOGRAPHIC_DATA]"
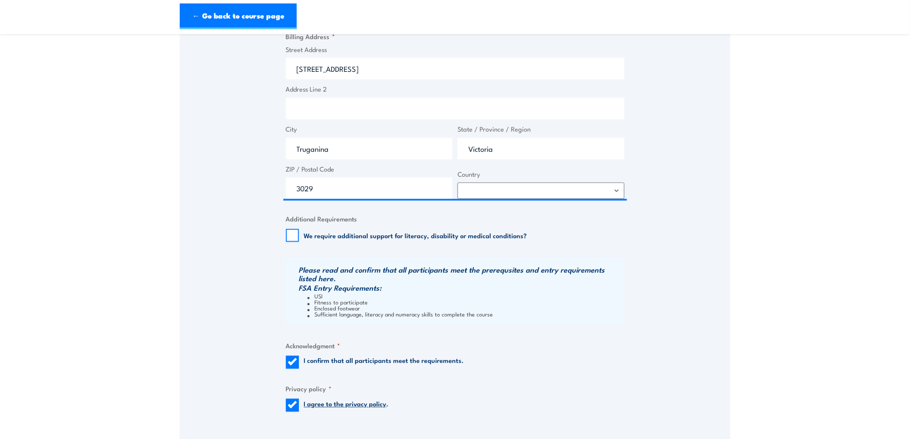
scroll to position [621, 0]
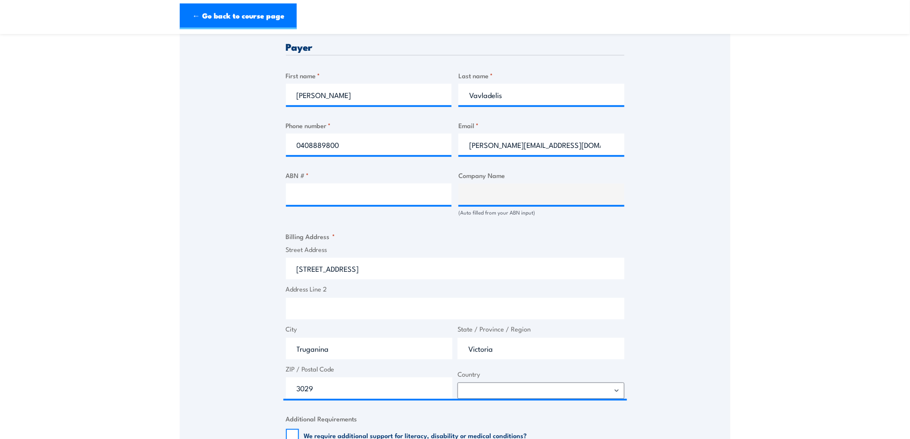
scroll to position [430, 0]
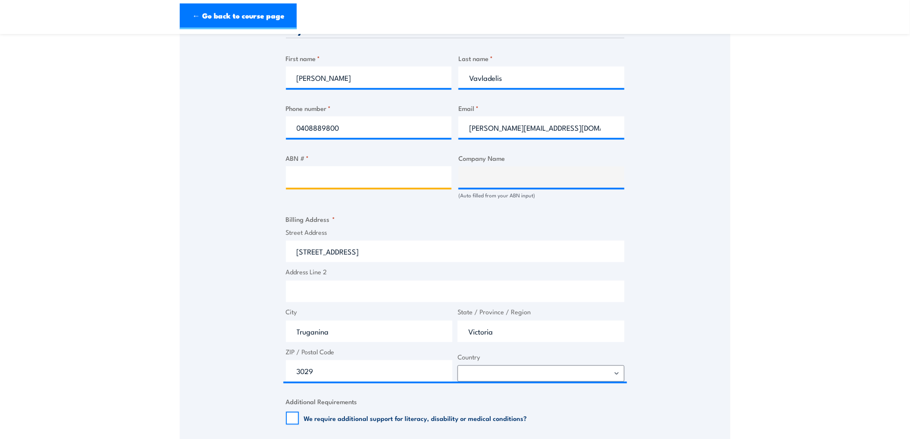
click at [424, 181] on input "ABN # *" at bounding box center [369, 176] width 166 height 21
click at [367, 182] on input "ABN # *" at bounding box center [369, 176] width 166 height 21
click at [365, 178] on input "ABN # *" at bounding box center [369, 176] width 166 height 21
click at [318, 175] on input "ABN # *" at bounding box center [369, 176] width 166 height 21
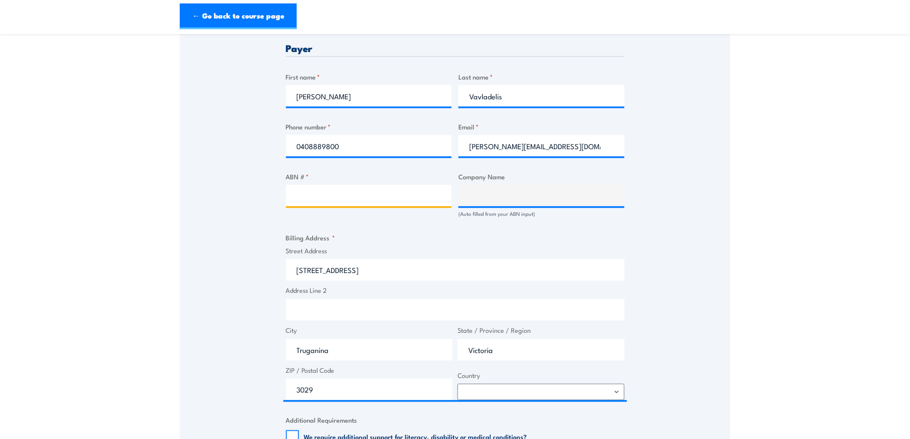
scroll to position [382, 0]
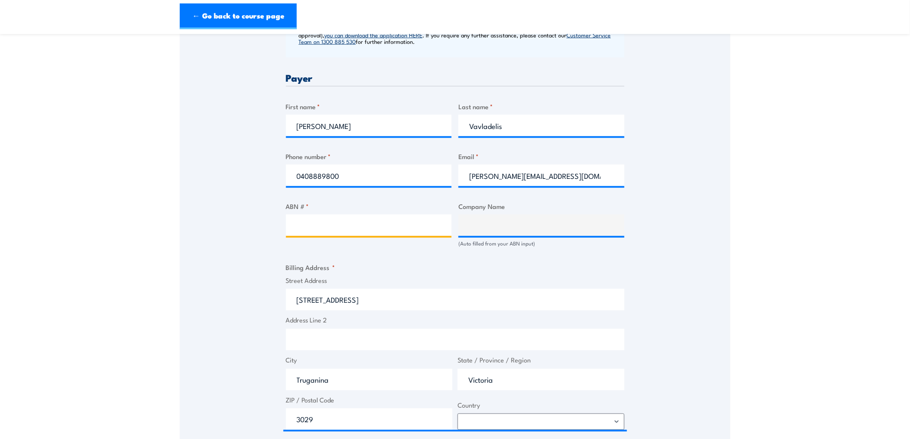
click at [323, 229] on input "ABN # *" at bounding box center [369, 225] width 166 height 21
click at [315, 233] on input "ABN # *" at bounding box center [369, 225] width 166 height 21
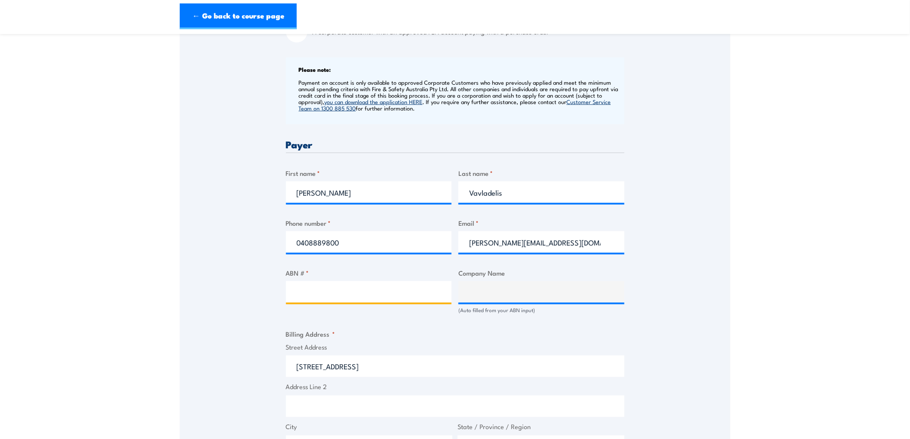
scroll to position [239, 0]
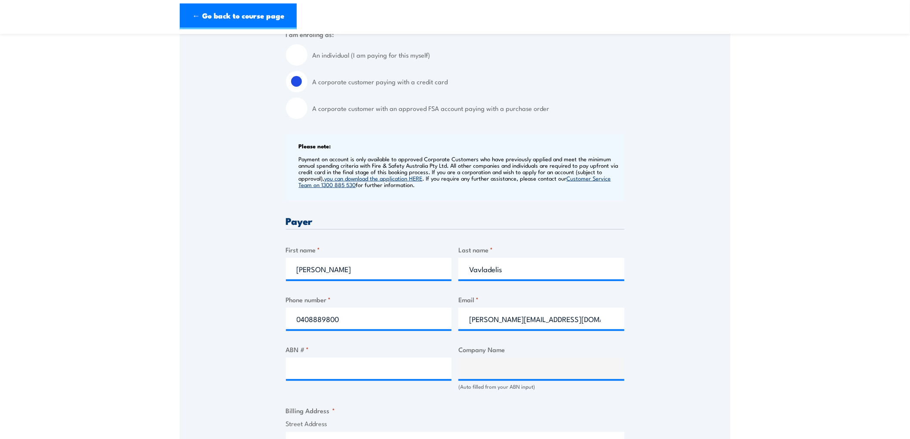
click at [301, 104] on input "A corporate customer with an approved FSA account paying with a purchase order" at bounding box center [296, 108] width 21 height 21
radio input "true"
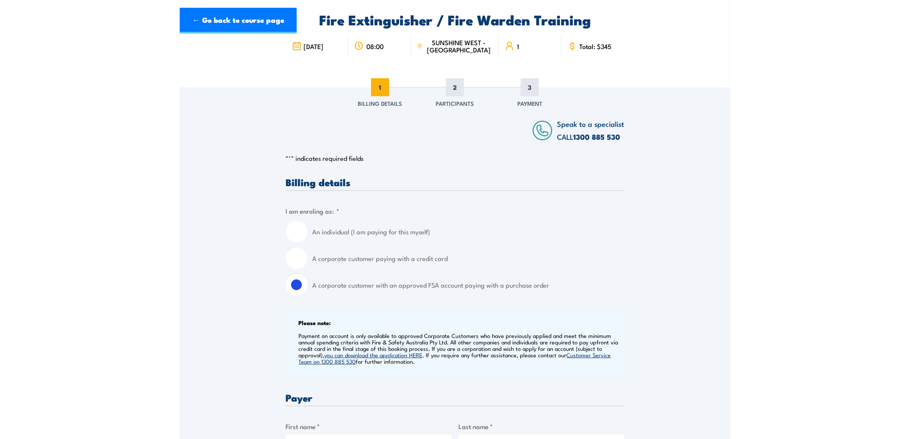
scroll to position [0, 0]
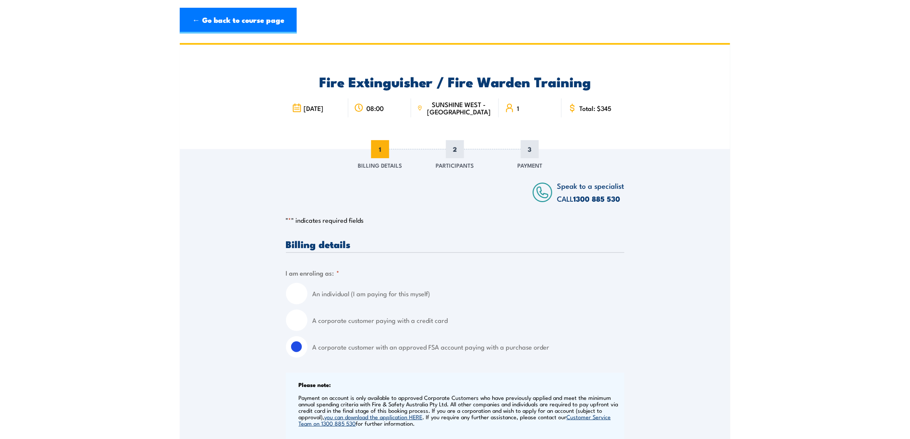
click at [302, 294] on input "An individual (I am paying for this myself)" at bounding box center [296, 293] width 21 height 21
radio input "true"
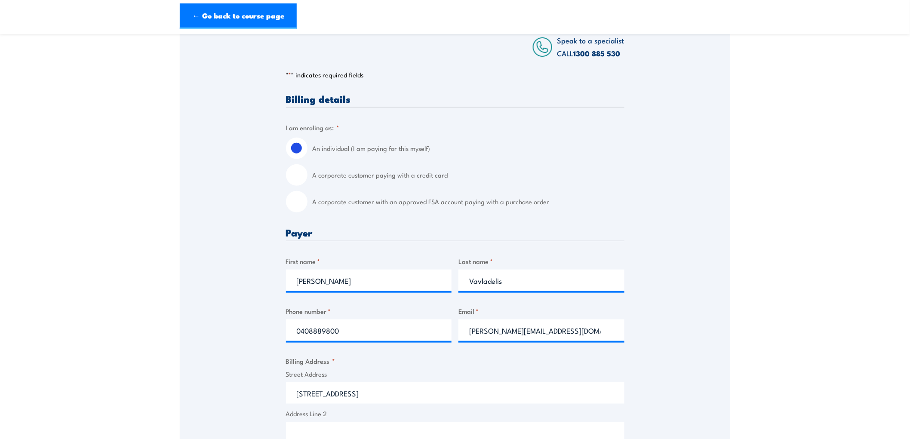
scroll to position [143, 0]
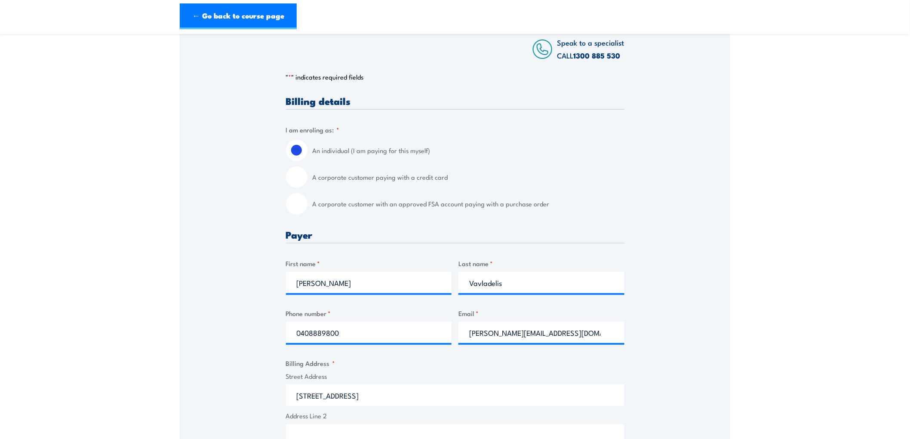
click at [289, 184] on input "A corporate customer paying with a credit card" at bounding box center [296, 176] width 21 height 21
radio input "true"
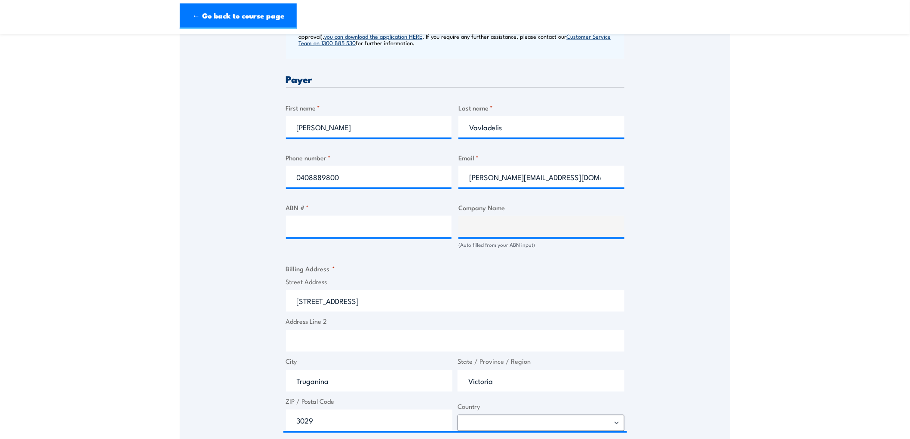
scroll to position [382, 0]
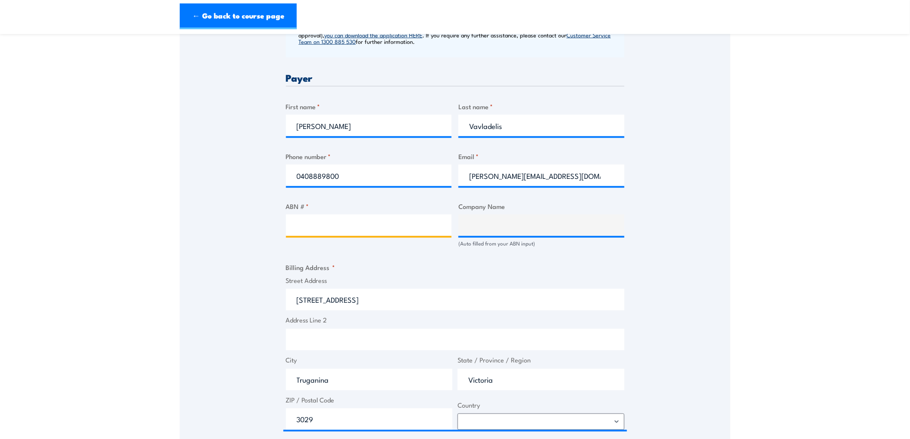
click at [334, 224] on input "ABN # *" at bounding box center [369, 225] width 166 height 21
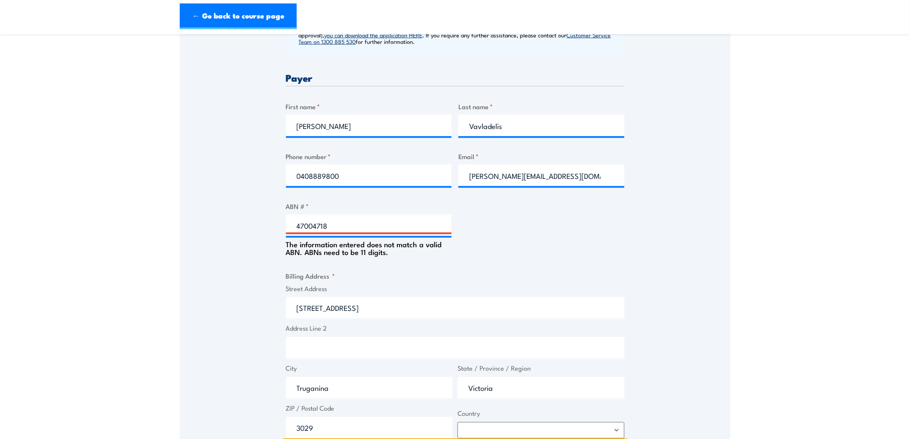
click at [367, 304] on input "[STREET_ADDRESS]" at bounding box center [455, 307] width 338 height 21
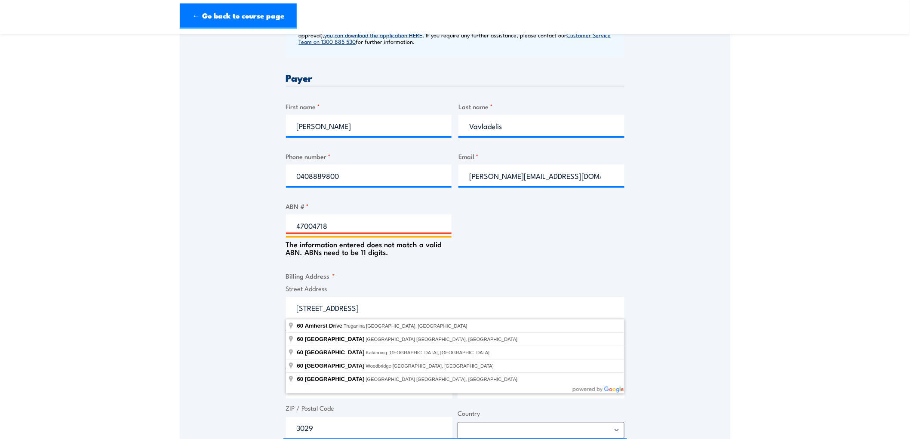
click at [345, 225] on input "47004718" at bounding box center [369, 225] width 166 height 21
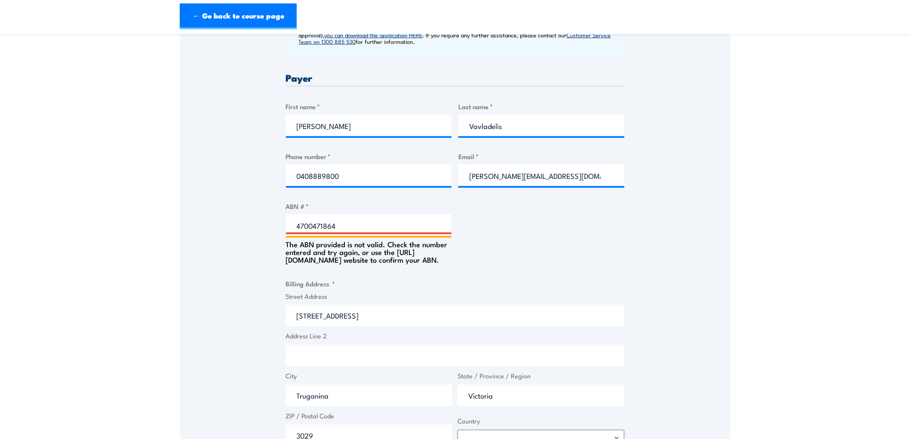
type input "47004718647"
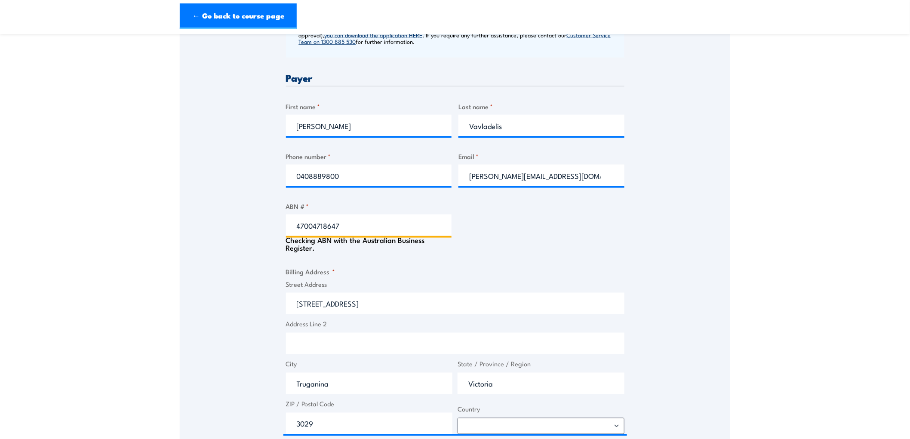
type input "LINFOX AUSTRALIA PTY LTD"
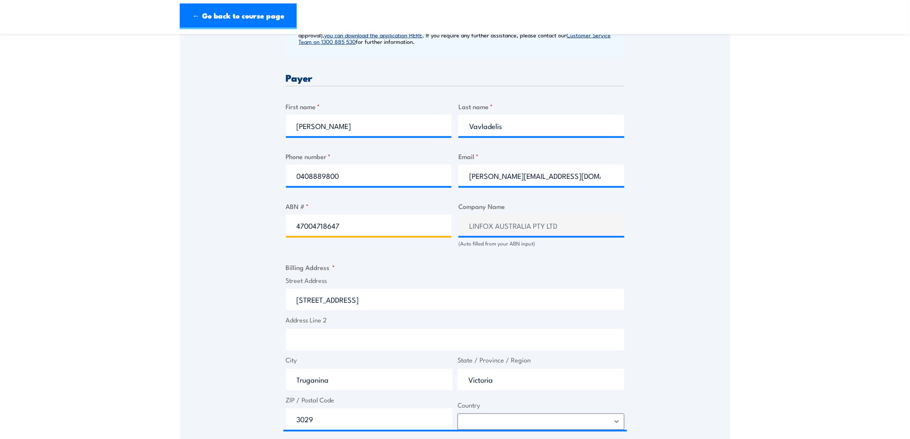
type input "47004718647"
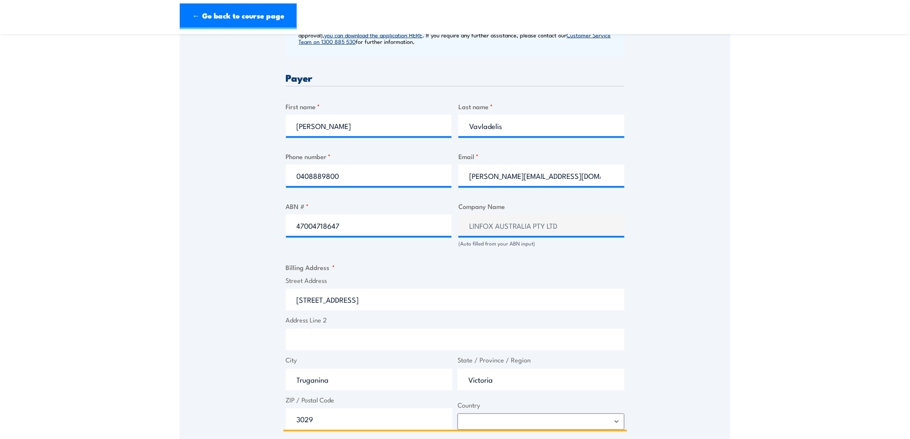
click at [349, 310] on input "[STREET_ADDRESS]" at bounding box center [455, 299] width 338 height 21
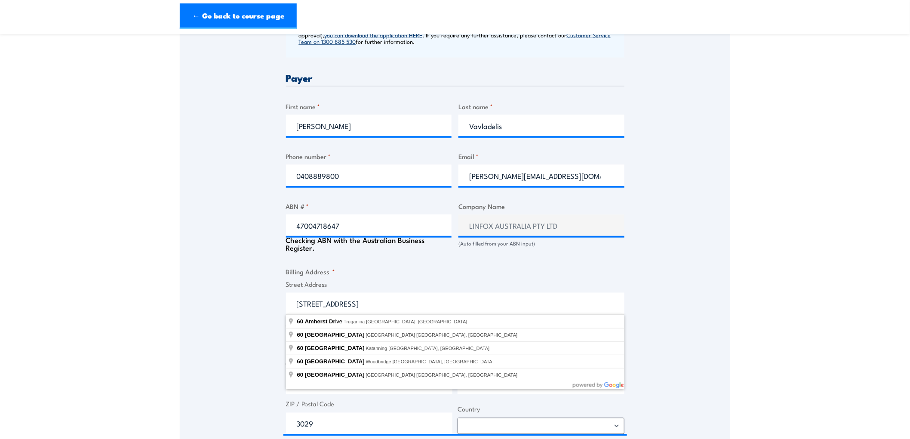
click at [426, 279] on label "Street Address" at bounding box center [455, 284] width 338 height 10
click at [426, 293] on input "[STREET_ADDRESS]" at bounding box center [455, 303] width 338 height 21
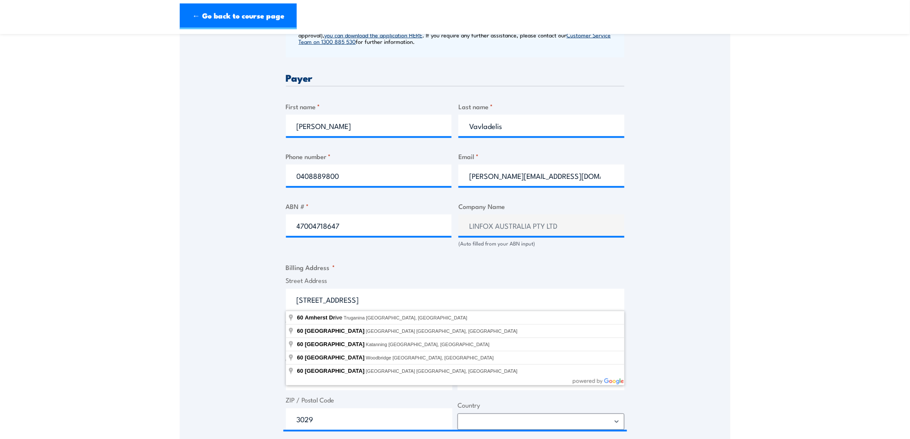
click at [426, 276] on label "Street Address" at bounding box center [455, 281] width 338 height 10
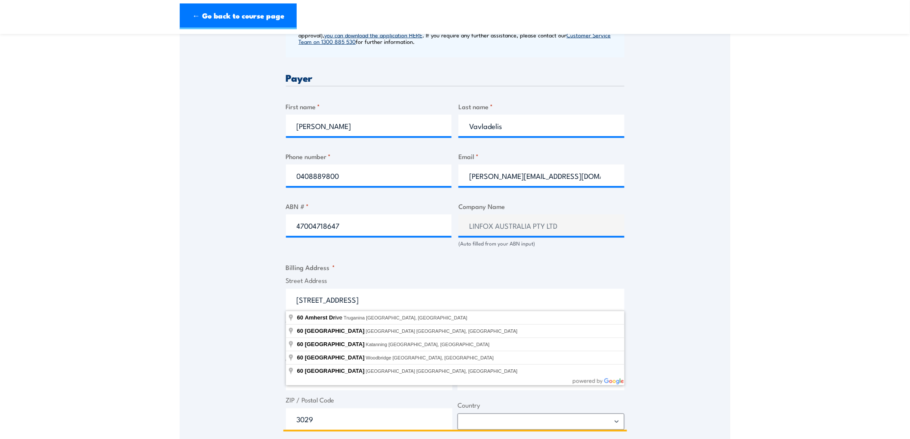
click at [426, 289] on input "[STREET_ADDRESS]" at bounding box center [455, 299] width 338 height 21
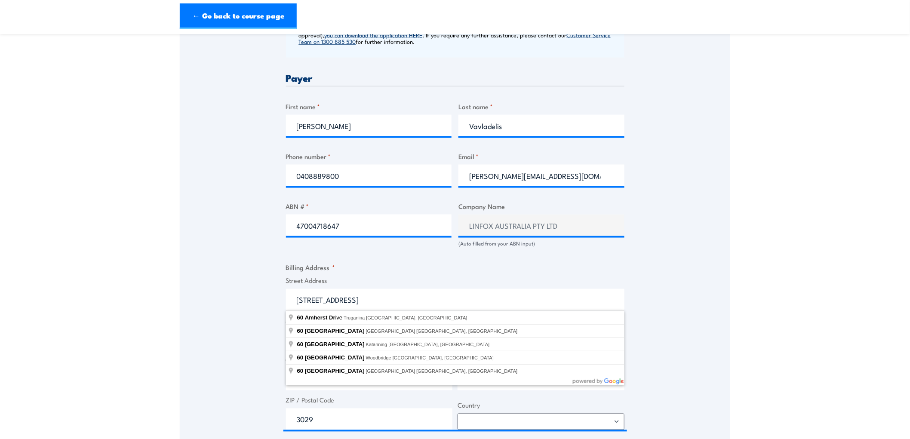
click at [778, 284] on section "Fire Extinguisher / Fire Warden Training 08:00 1 "" at bounding box center [455, 191] width 910 height 1061
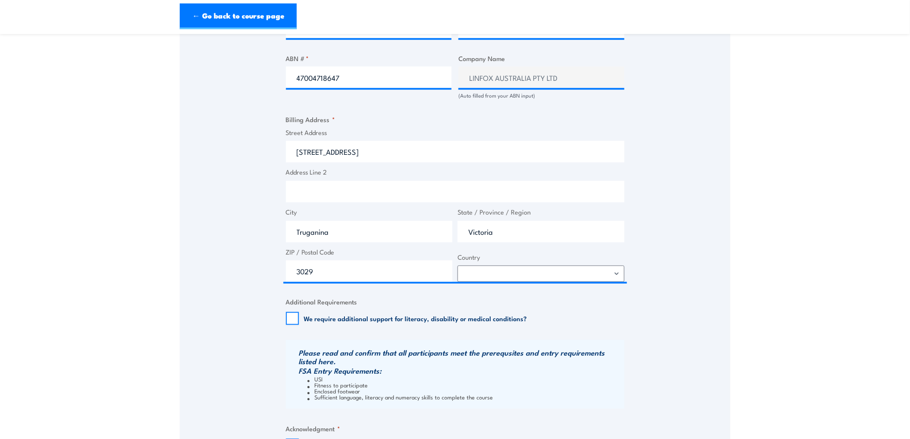
scroll to position [621, 0]
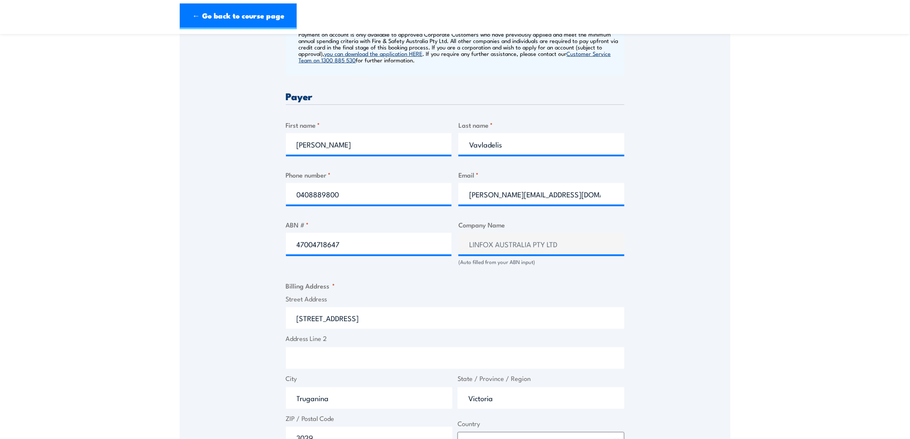
scroll to position [334, 0]
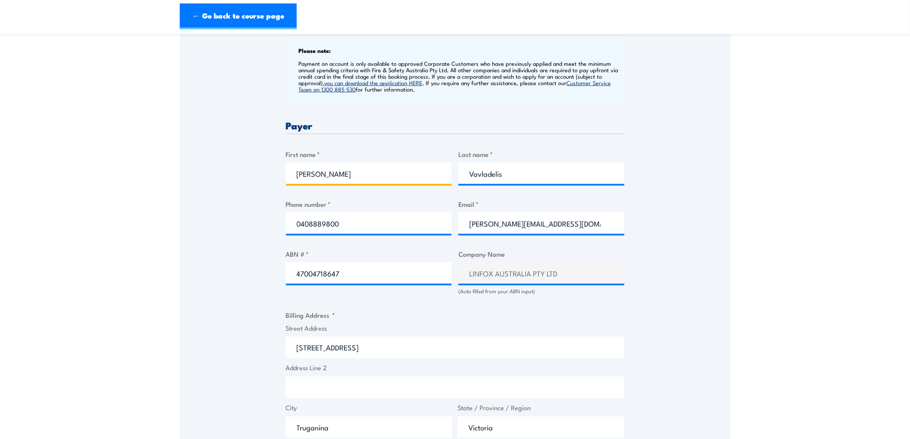
click at [333, 168] on input "[PERSON_NAME]" at bounding box center [369, 173] width 166 height 21
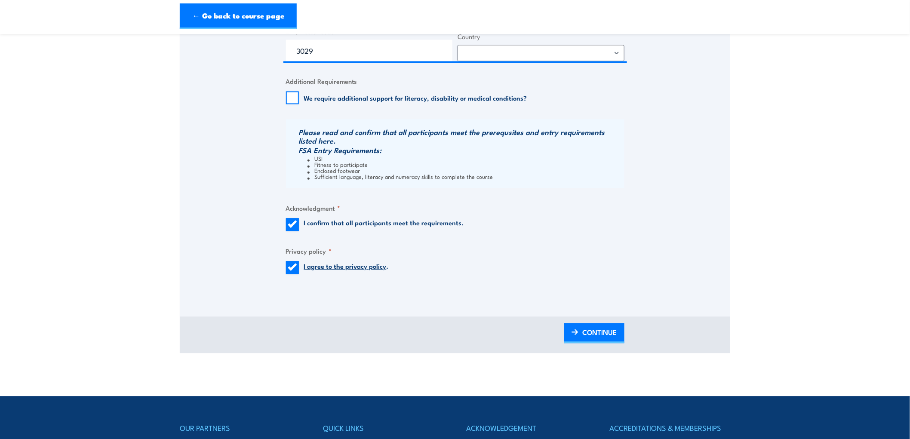
scroll to position [764, 0]
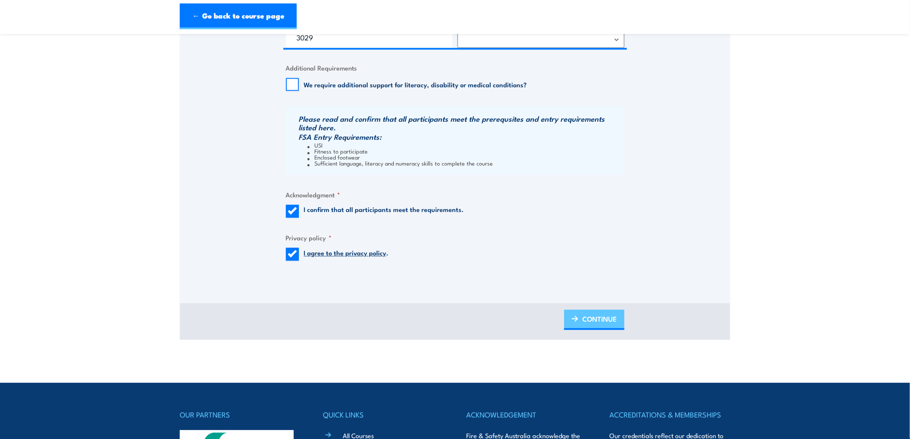
type input "[PERSON_NAME]"
click at [591, 321] on span "CONTINUE" at bounding box center [600, 318] width 34 height 23
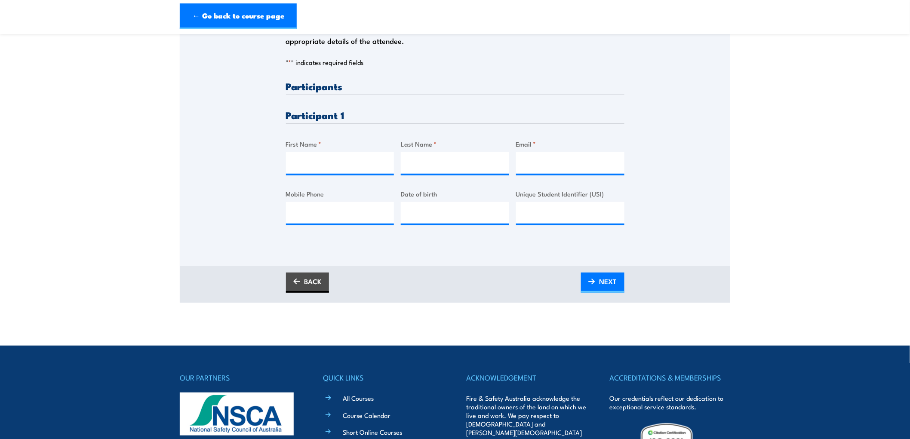
scroll to position [191, 0]
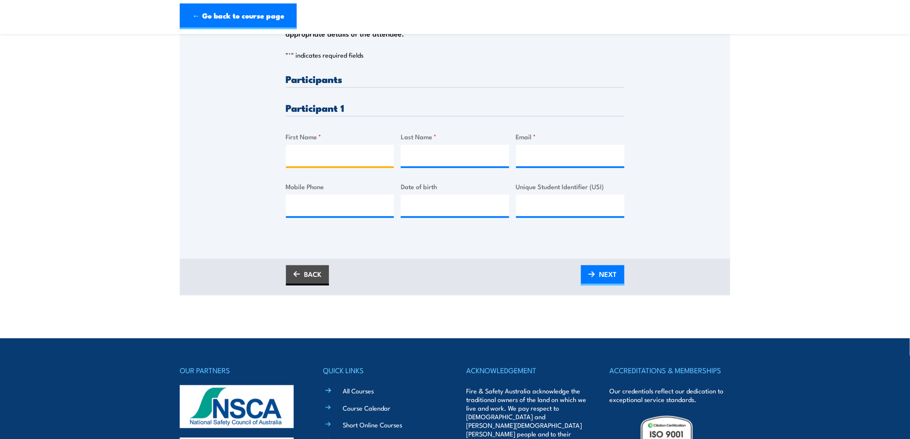
click at [311, 150] on input "First Name *" at bounding box center [340, 155] width 108 height 21
type input "[PERSON_NAME]"
click at [416, 152] on input "Last Name *" at bounding box center [455, 155] width 108 height 21
type input "[PERSON_NAME]"
type input "__/__/____"
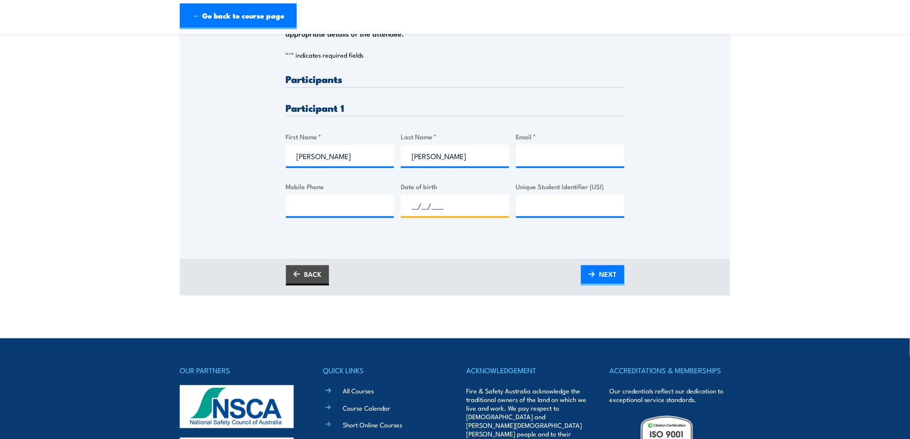
click at [452, 204] on input "__/__/____" at bounding box center [455, 205] width 108 height 21
click at [560, 148] on input "Email *" at bounding box center [570, 155] width 108 height 21
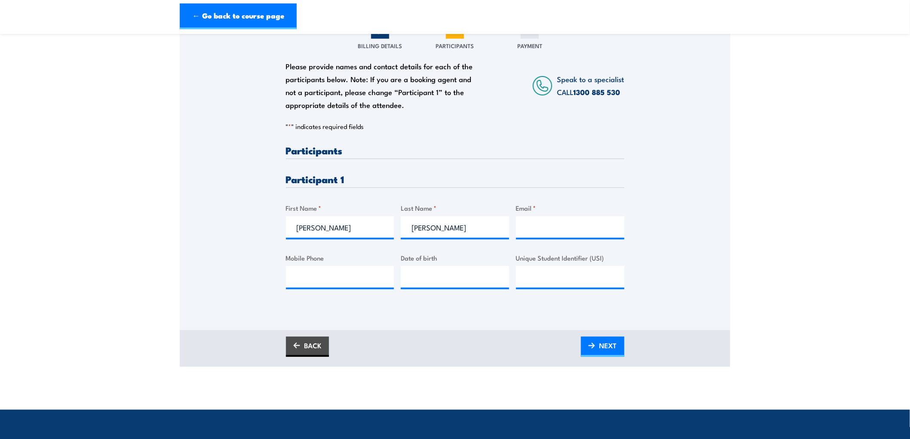
scroll to position [95, 0]
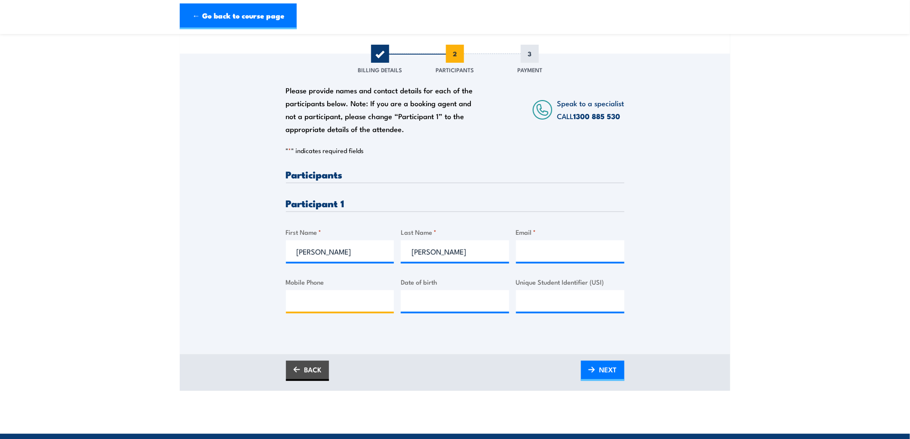
click at [314, 306] on input "Mobile Phone" at bounding box center [340, 300] width 108 height 21
click at [336, 307] on input "Mobile Phone" at bounding box center [340, 300] width 108 height 21
click at [347, 294] on input "Mobile Phone" at bounding box center [340, 300] width 108 height 21
paste input "[URL][DOMAIN_NAME]"
type input "[URL][DOMAIN_NAME]"
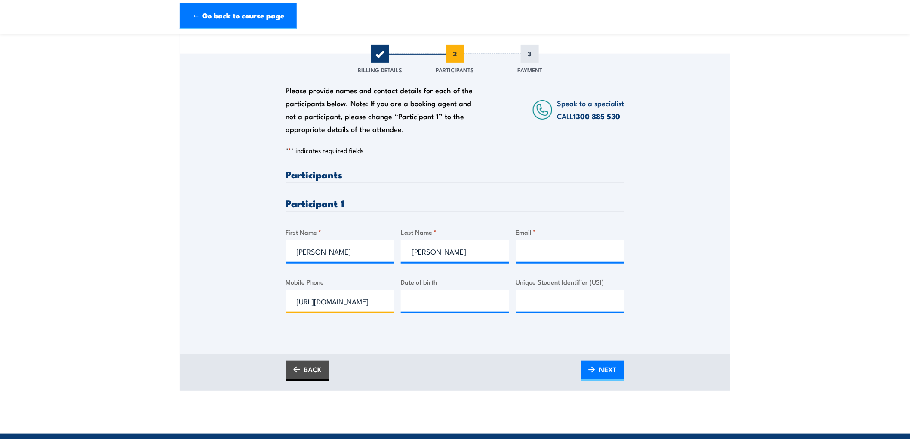
scroll to position [0, 0]
drag, startPoint x: 373, startPoint y: 299, endPoint x: 128, endPoint y: 287, distance: 245.4
click at [128, 287] on section "Fire Extinguisher / Fire Warden Training 08:00 1 "" at bounding box center [455, 169] width 910 height 443
click at [354, 309] on input "Mobile Phone" at bounding box center [340, 300] width 108 height 21
type input "0404001041"
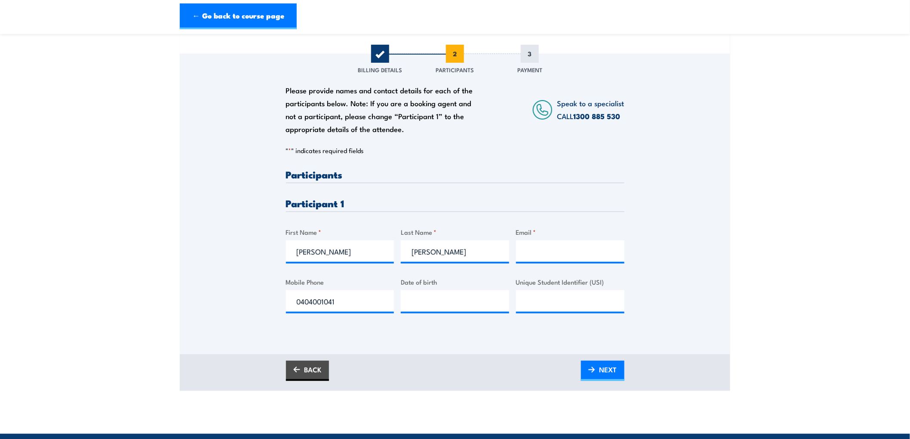
click at [562, 315] on div "Please provide names and contact details for each of the participants below. No…" at bounding box center [455, 247] width 338 height 157
click at [622, 186] on div "Please provide names and contact details for each of the participants below. No…" at bounding box center [455, 247] width 338 height 157
click at [559, 251] on input "Email *" at bounding box center [570, 250] width 108 height 21
drag, startPoint x: 373, startPoint y: 300, endPoint x: 450, endPoint y: 315, distance: 78.3
click at [373, 300] on input "0404001041" at bounding box center [340, 300] width 108 height 21
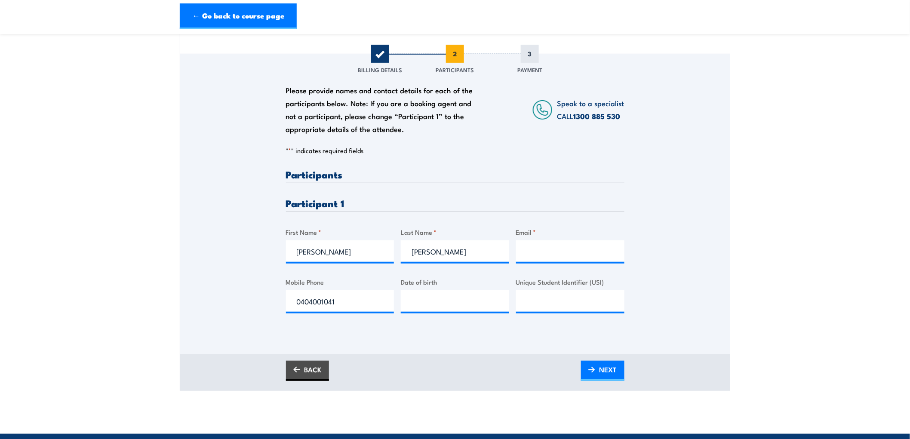
click at [450, 315] on div "Please provide names and contact details for each of the participants below. No…" at bounding box center [455, 247] width 338 height 157
type input "__/__/____"
click at [455, 304] on input "__/__/____" at bounding box center [455, 300] width 108 height 21
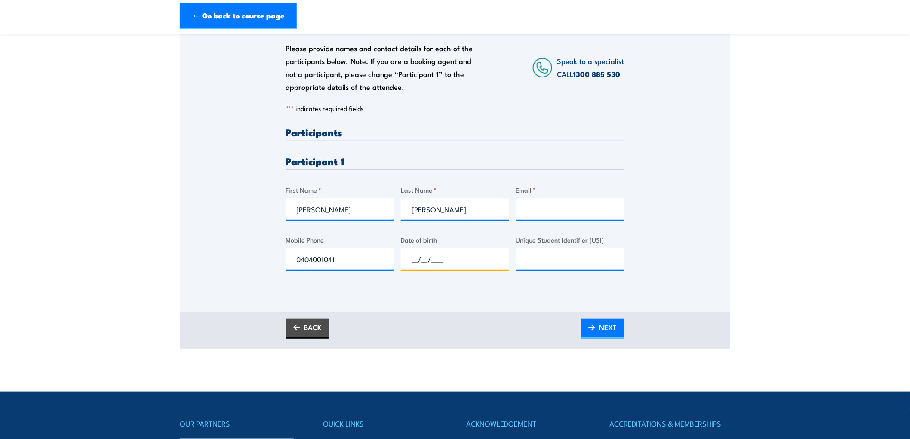
scroll to position [143, 0]
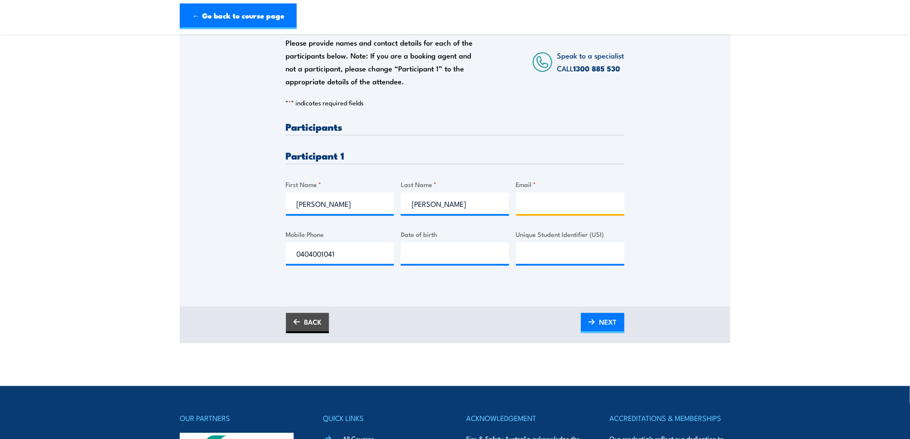
click at [539, 204] on input "Email *" at bounding box center [570, 203] width 108 height 21
drag, startPoint x: 340, startPoint y: 205, endPoint x: 418, endPoint y: 218, distance: 79.4
click at [340, 205] on input "[PERSON_NAME]" at bounding box center [340, 203] width 108 height 21
click at [441, 211] on input "[PERSON_NAME]" at bounding box center [455, 203] width 108 height 21
click at [476, 211] on input "[PERSON_NAME]" at bounding box center [455, 203] width 108 height 21
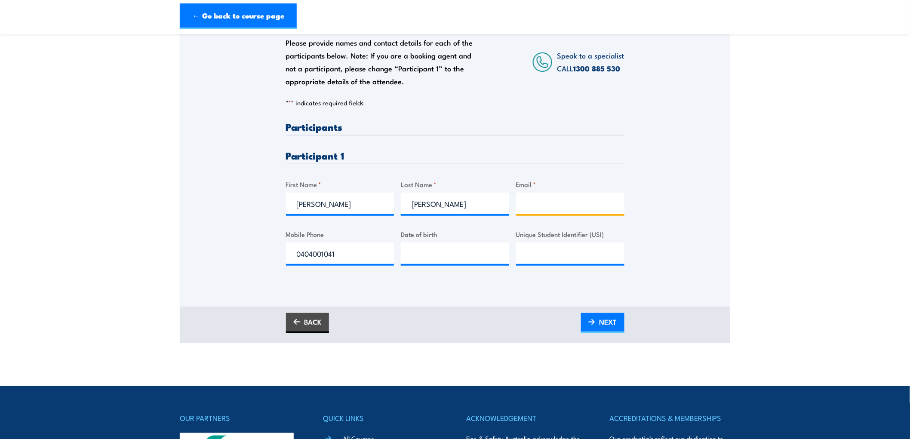
click at [549, 201] on input "Email *" at bounding box center [570, 203] width 108 height 21
type input "__/__/____"
click at [439, 247] on input "__/__/____" at bounding box center [455, 252] width 108 height 21
click at [549, 196] on input "Email *" at bounding box center [570, 203] width 108 height 21
type input "__/__/____"
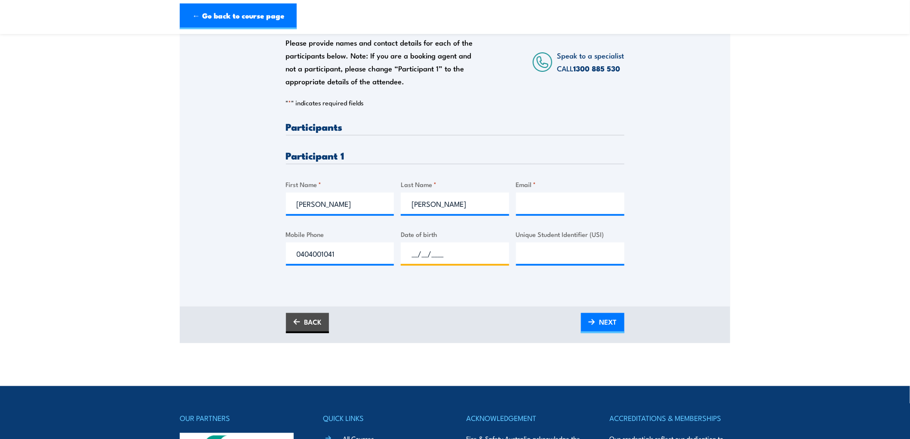
click at [436, 258] on input "__/__/____" at bounding box center [455, 252] width 108 height 21
click at [547, 203] on input "Email *" at bounding box center [570, 203] width 108 height 21
type input "__/__/____"
click at [458, 251] on input "__/__/____" at bounding box center [455, 252] width 108 height 21
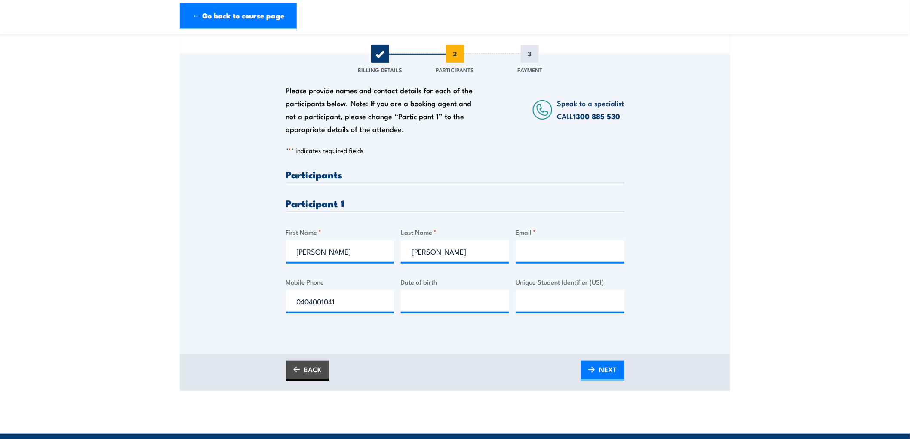
click at [328, 165] on div "" * " indicates required fields 1 Billing Details 2 Participants 3 Payment Bill…" at bounding box center [455, 238] width 338 height 184
click at [323, 153] on p "" * " indicates required fields" at bounding box center [455, 150] width 338 height 9
click at [103, 148] on section "Fire Extinguisher / Fire Warden Training 08:00 1 "" at bounding box center [455, 169] width 910 height 443
click at [581, 255] on input "Email *" at bounding box center [570, 250] width 108 height 21
type input "__/__/____"
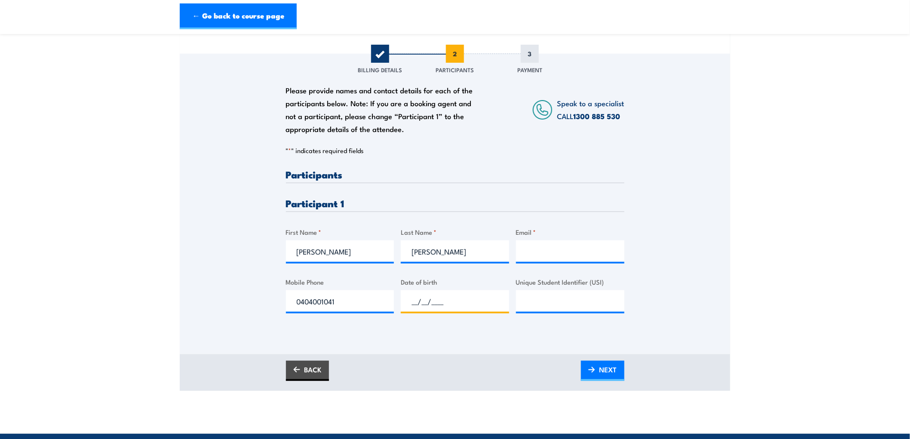
click at [436, 309] on input "__/__/____" at bounding box center [455, 300] width 108 height 21
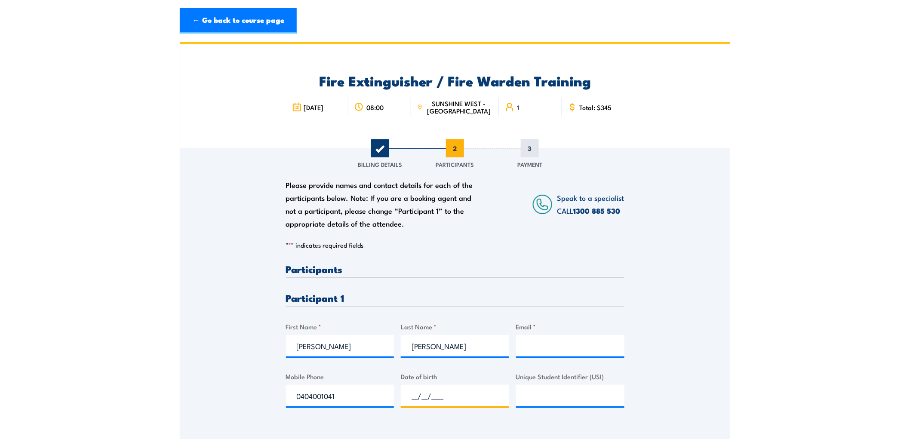
scroll to position [0, 0]
type input "__/__/____"
